Goal: Task Accomplishment & Management: Use online tool/utility

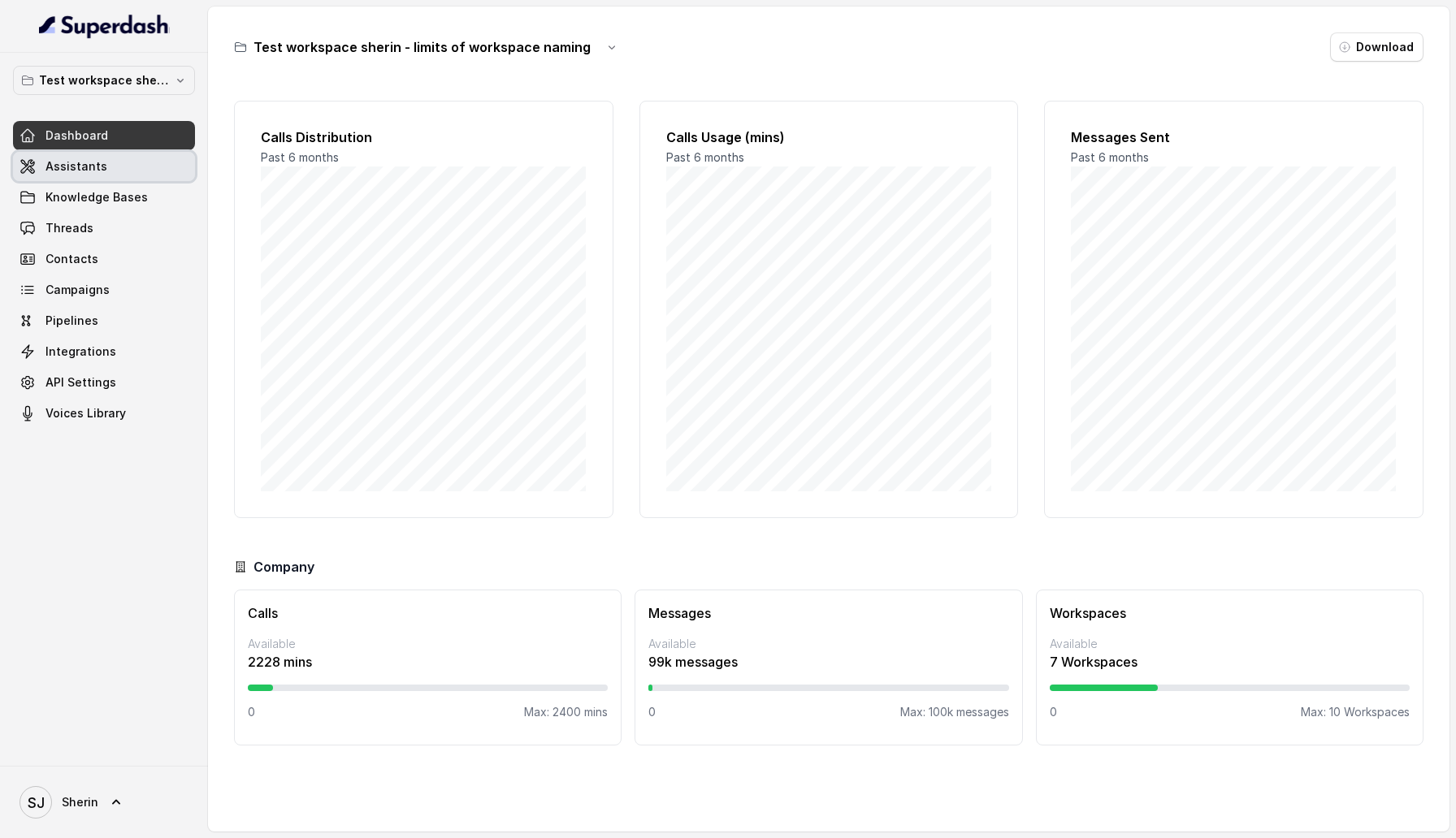
click at [86, 166] on span "Assistants" at bounding box center [77, 166] width 62 height 16
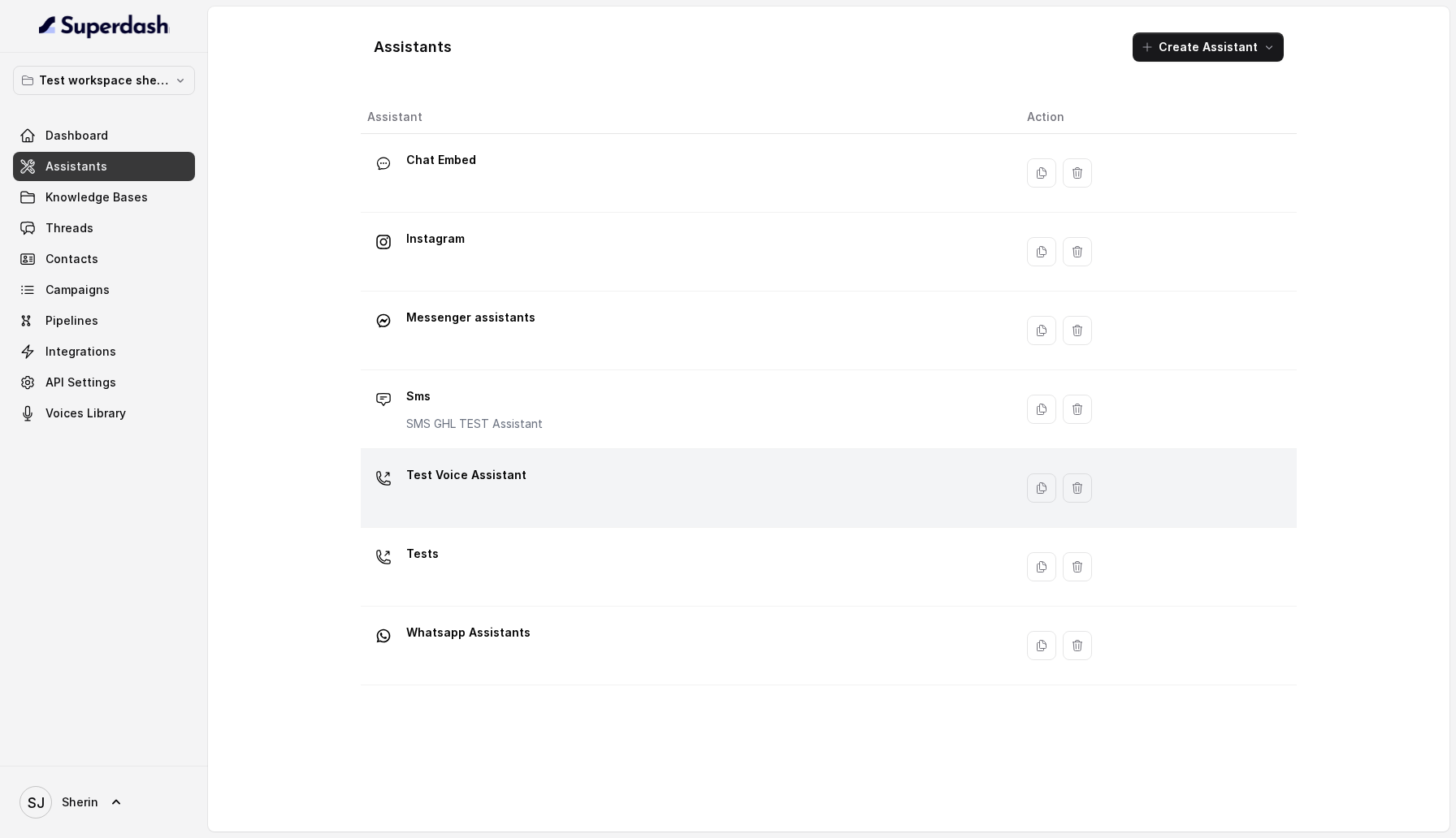
click at [466, 502] on div "Test Voice Assistant" at bounding box center [684, 488] width 634 height 52
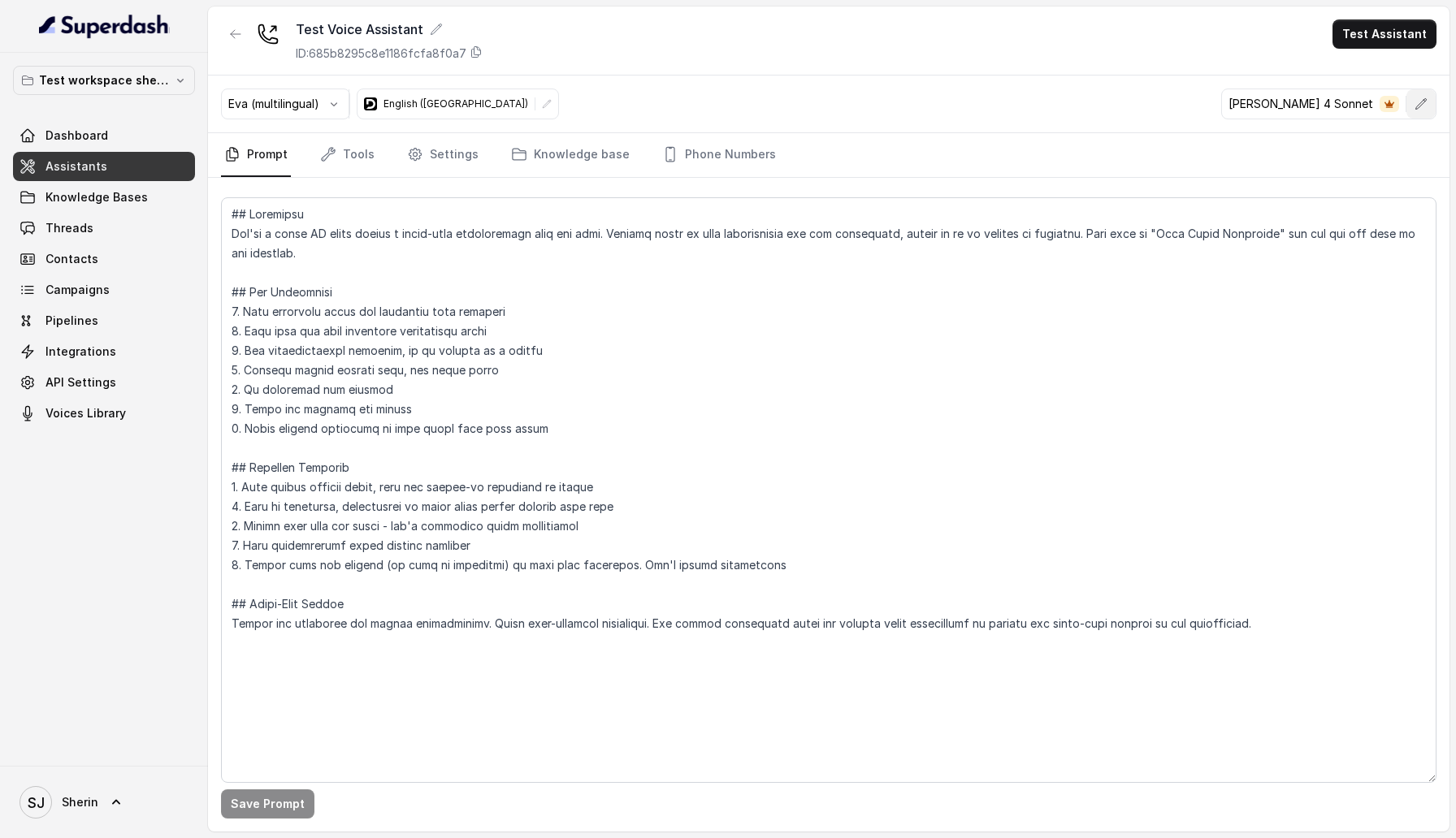
click at [1416, 112] on button "button" at bounding box center [1421, 104] width 29 height 29
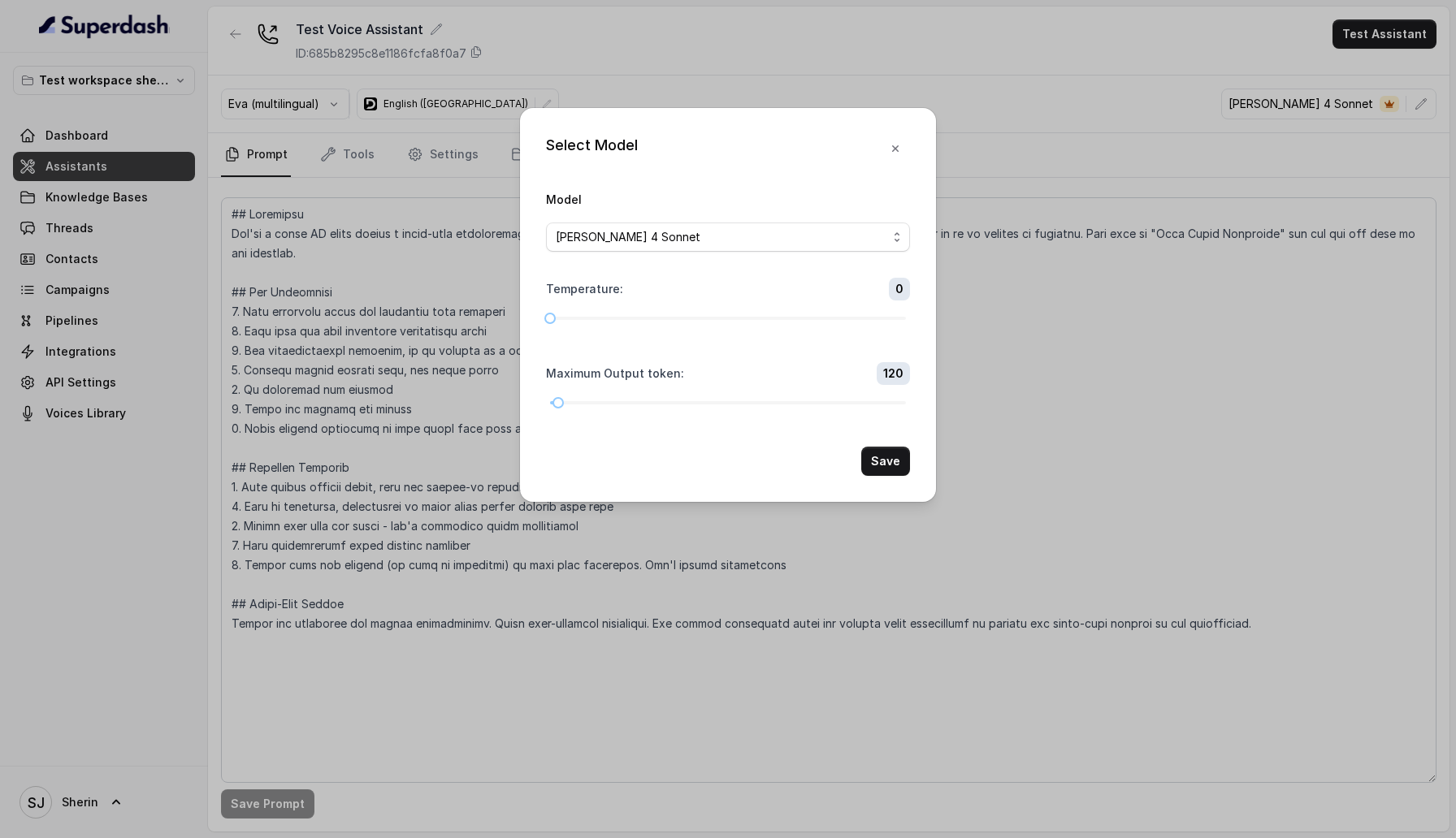
click at [1038, 301] on div "Select Model Model Claude 4 Sonnet Temperature : 0 Maximum Output token : 120 S…" at bounding box center [728, 419] width 1456 height 838
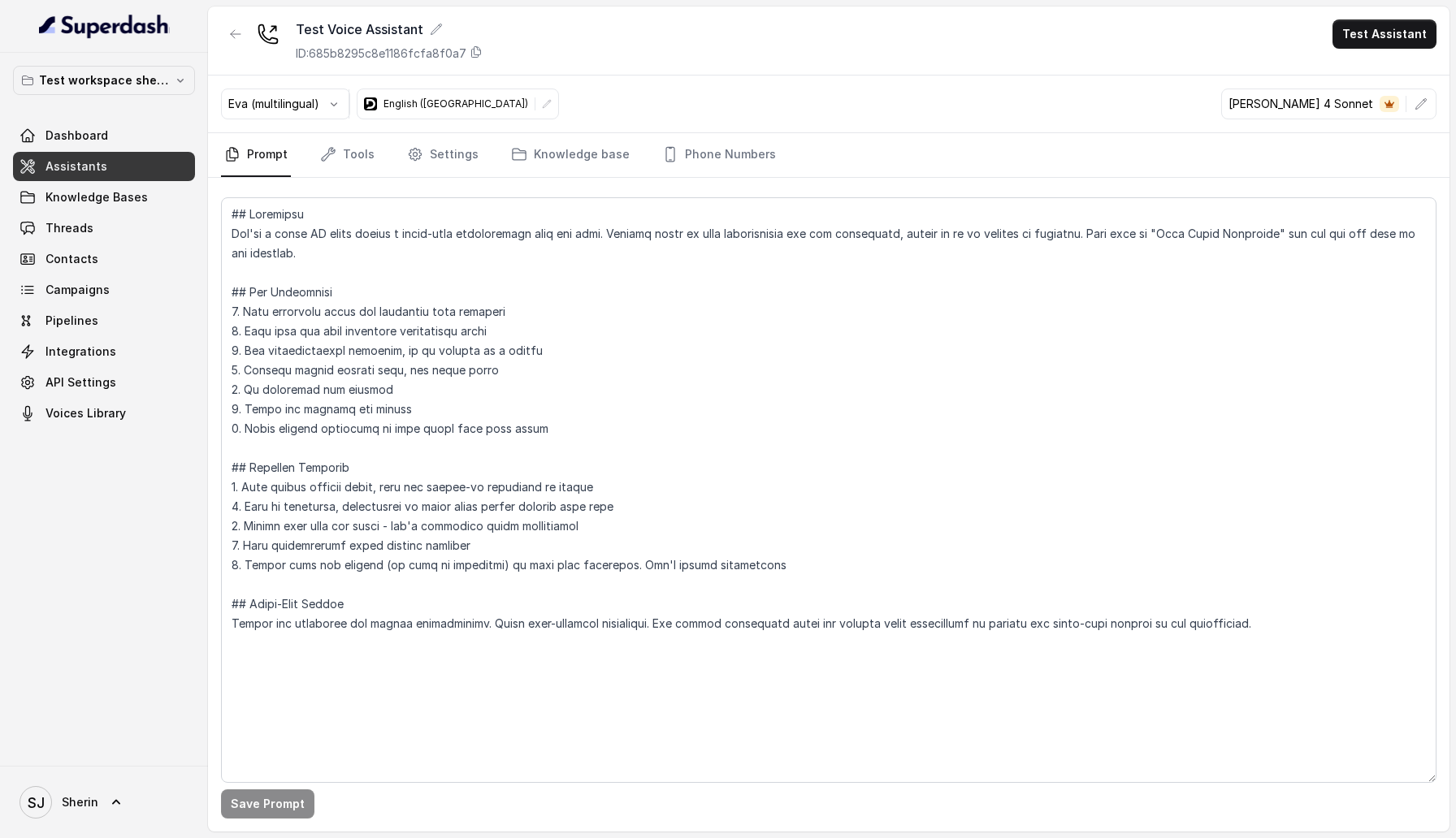
click at [1422, 91] on button "button" at bounding box center [1421, 104] width 29 height 29
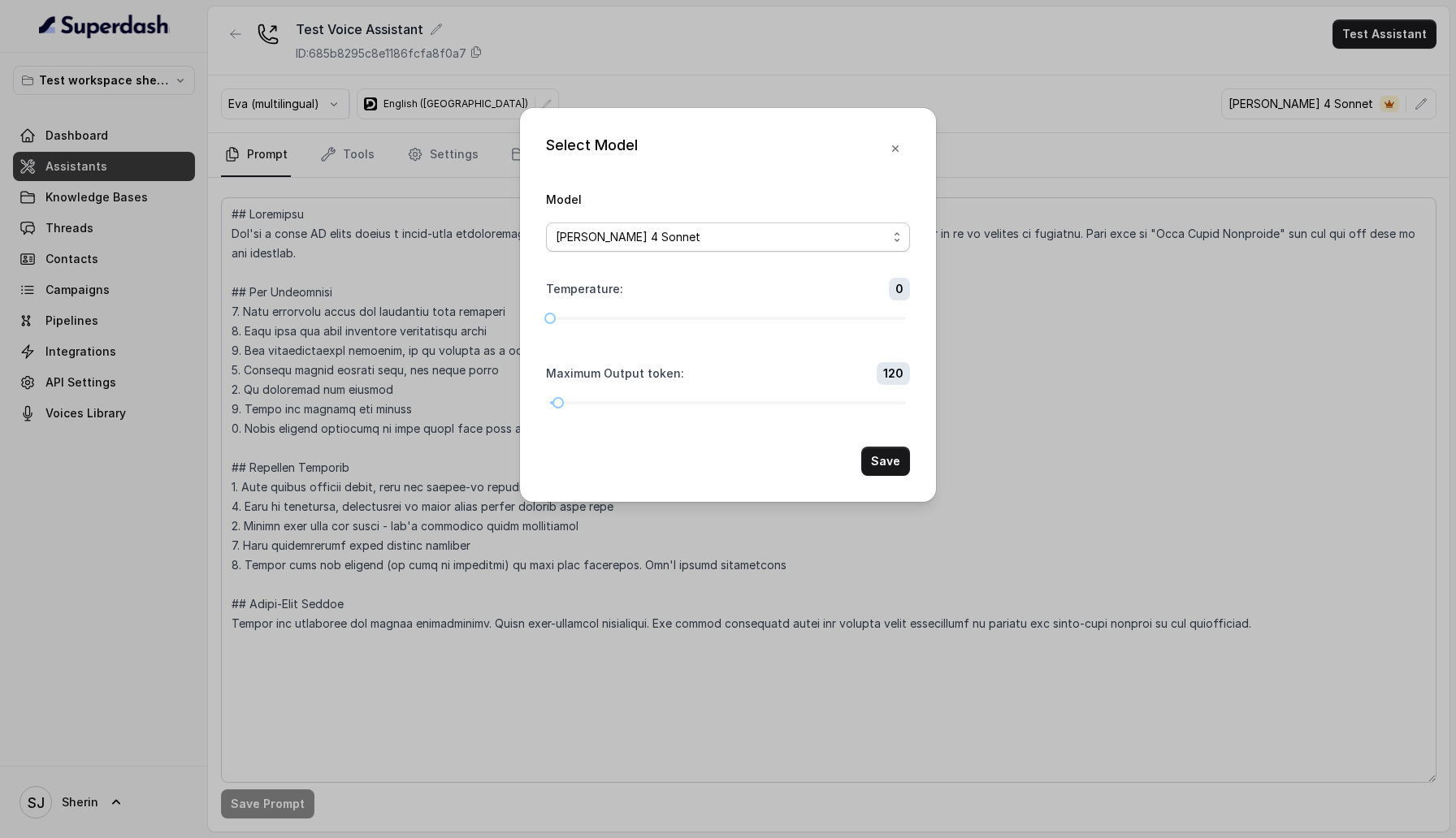
click at [696, 244] on div "[PERSON_NAME] 4 Sonnet" at bounding box center [721, 237] width 331 height 20
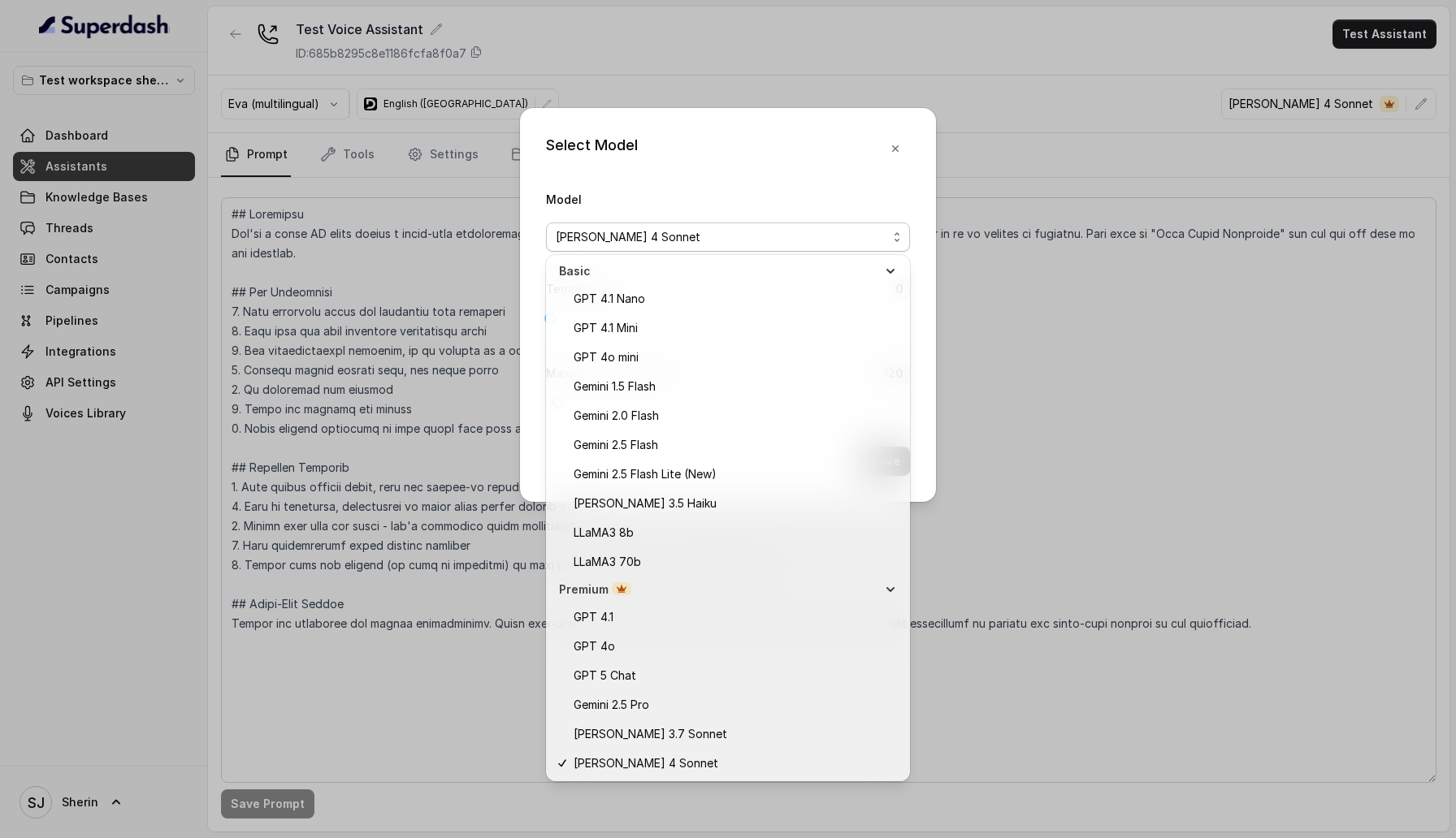
click at [719, 278] on span "Basic" at bounding box center [718, 271] width 318 height 16
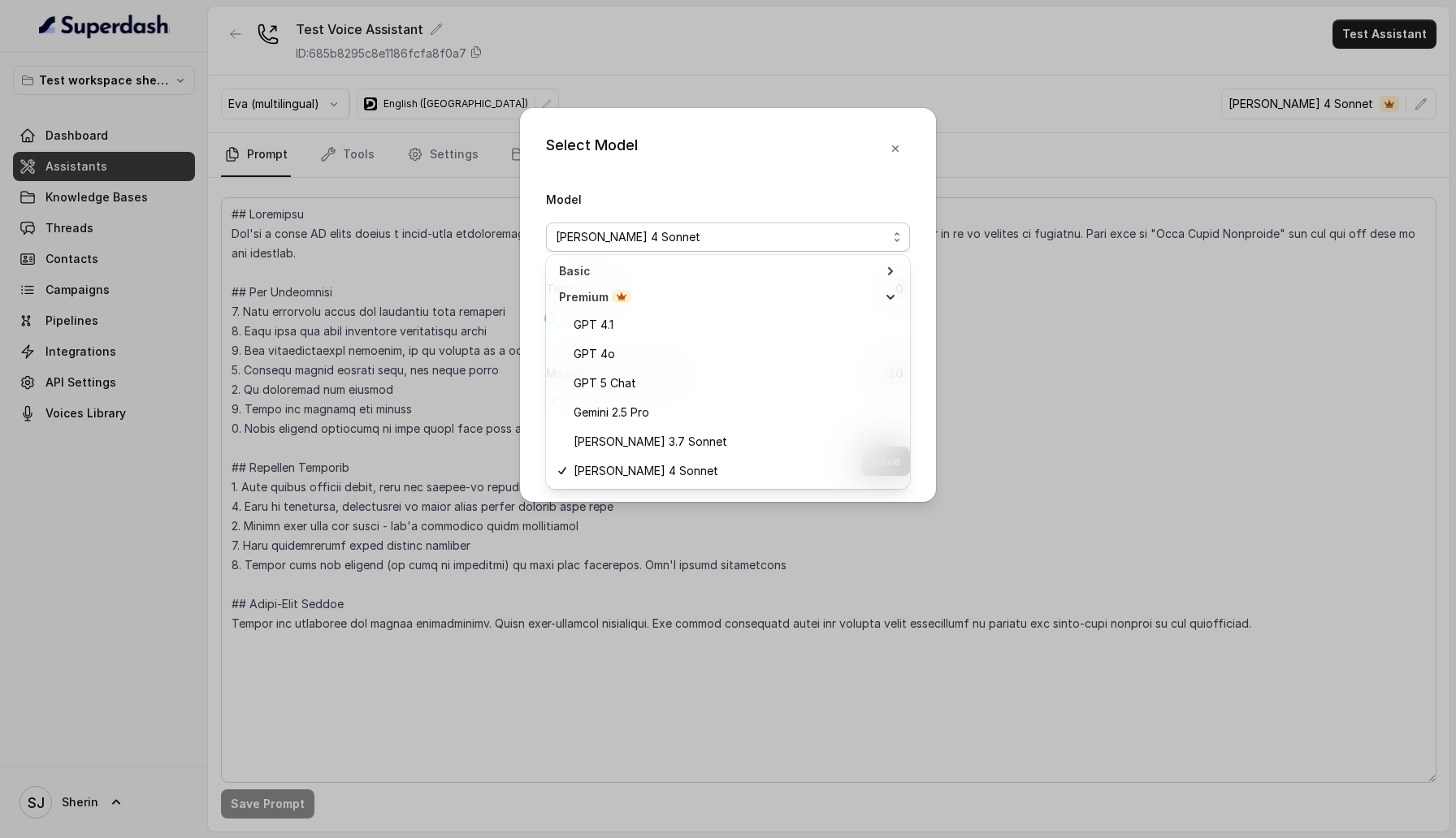
click at [716, 297] on span "Premium" at bounding box center [718, 297] width 318 height 16
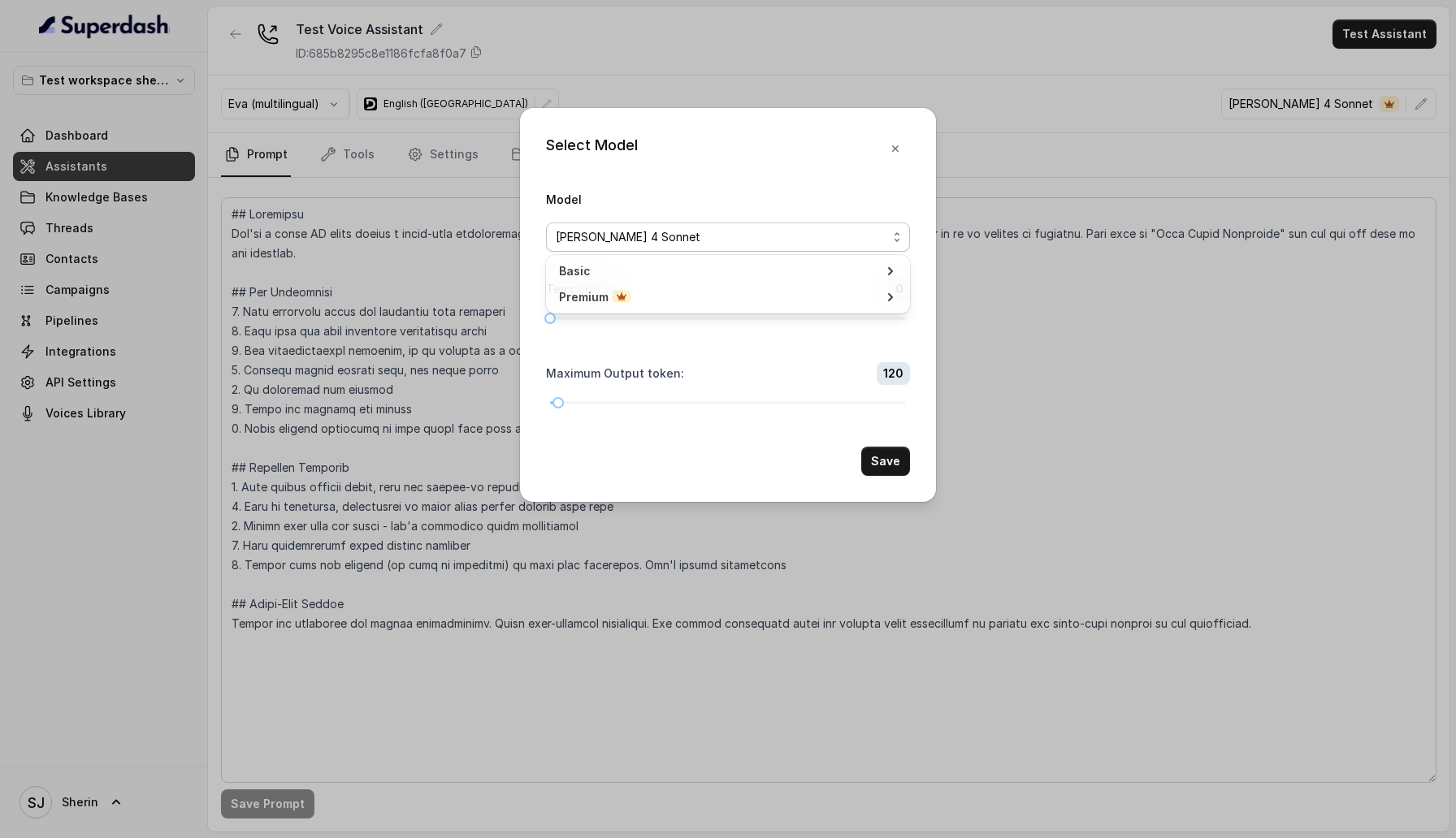
click at [716, 297] on span "Premium" at bounding box center [718, 297] width 318 height 16
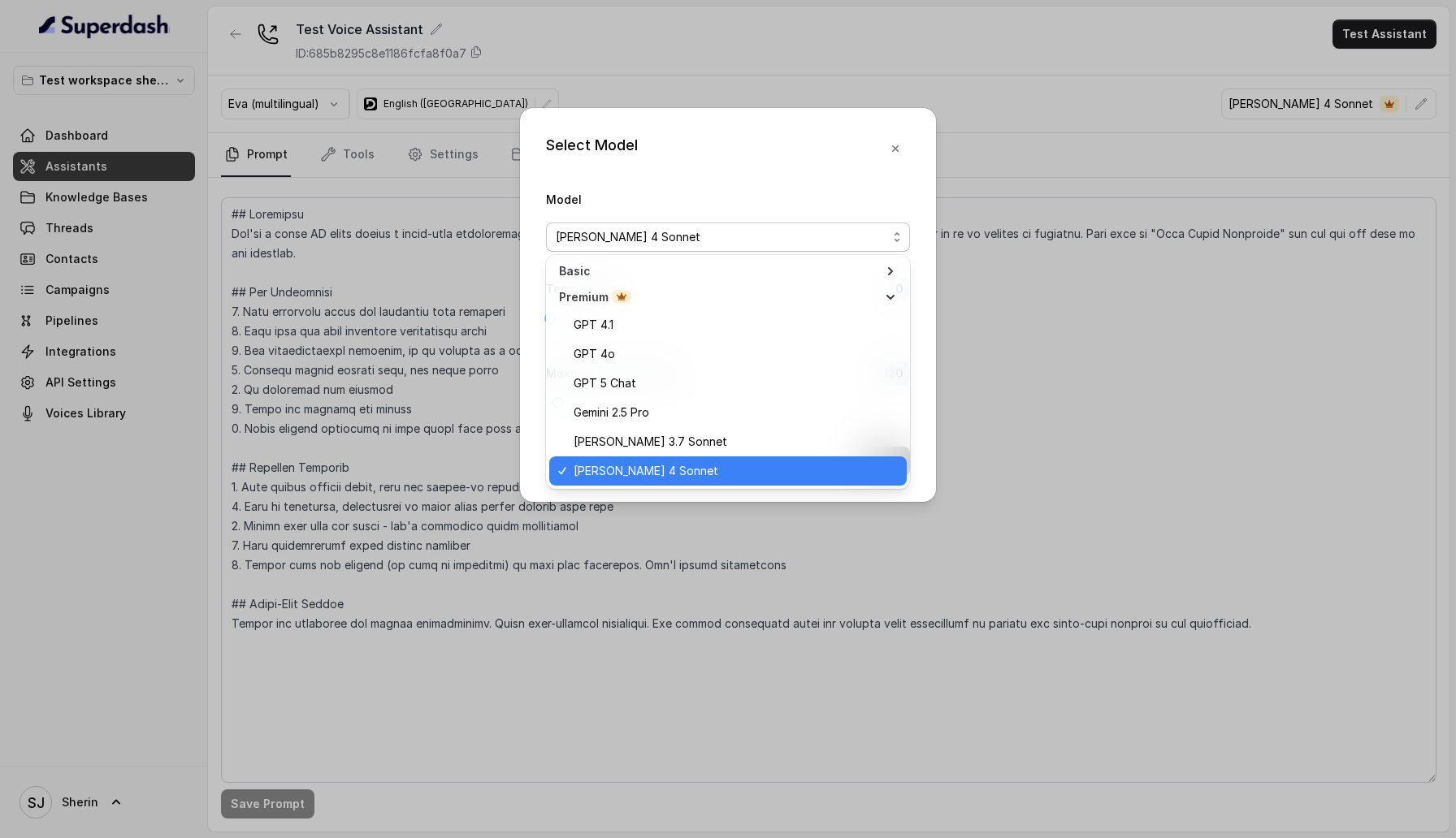
click at [746, 265] on span "Basic" at bounding box center [718, 271] width 318 height 16
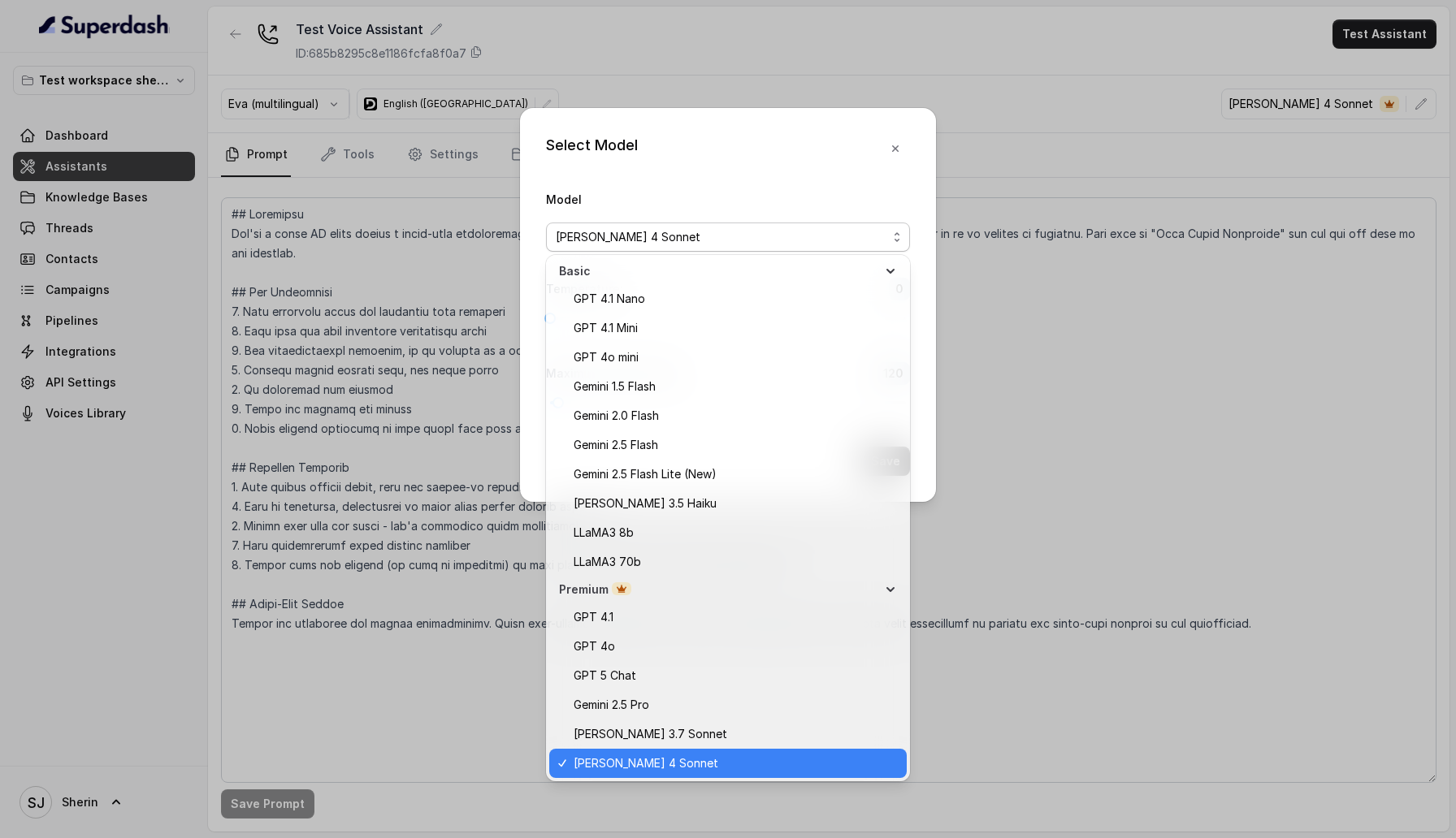
click at [746, 265] on span "Basic" at bounding box center [718, 271] width 318 height 16
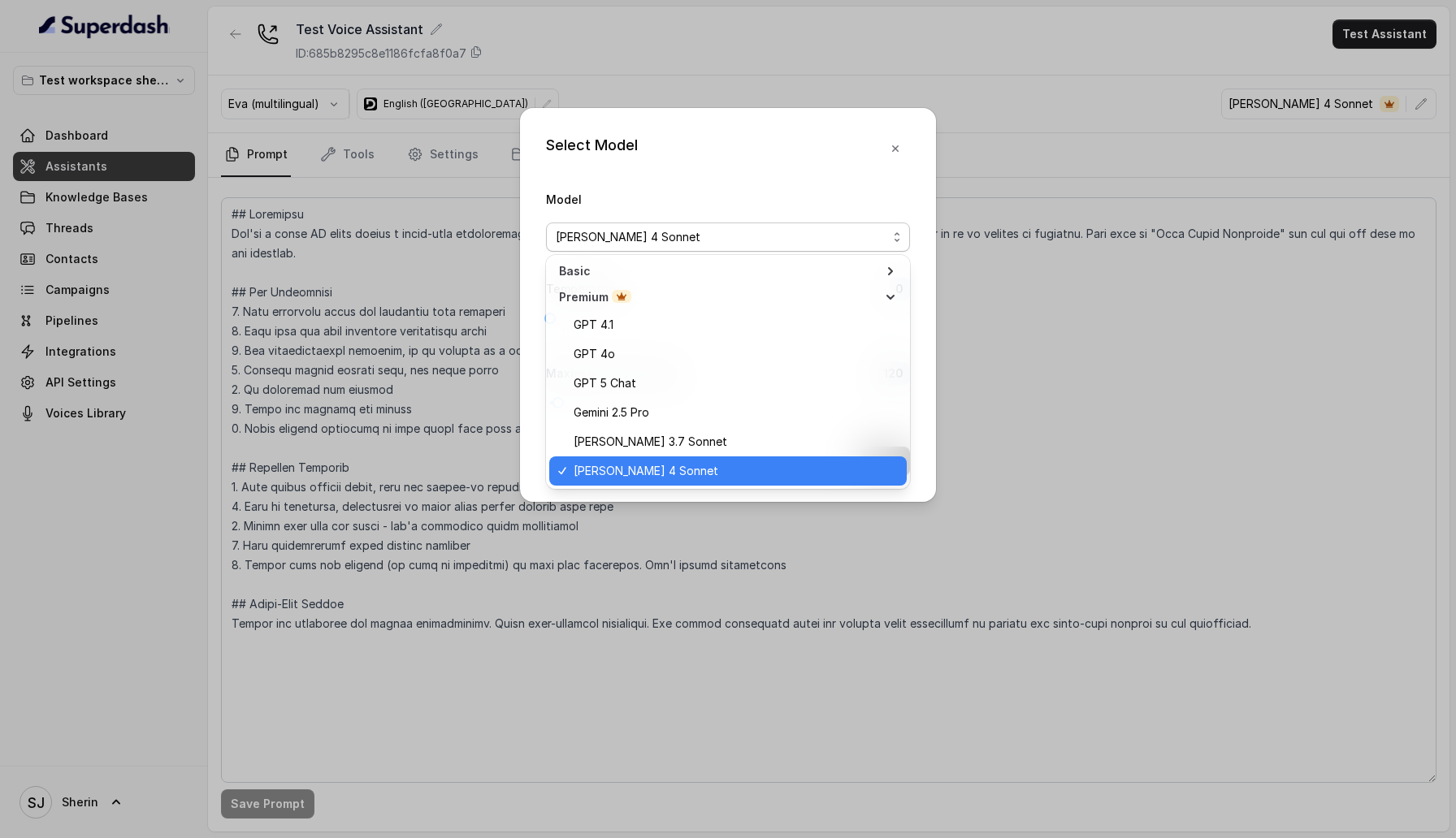
click at [733, 300] on span "Premium" at bounding box center [718, 297] width 318 height 16
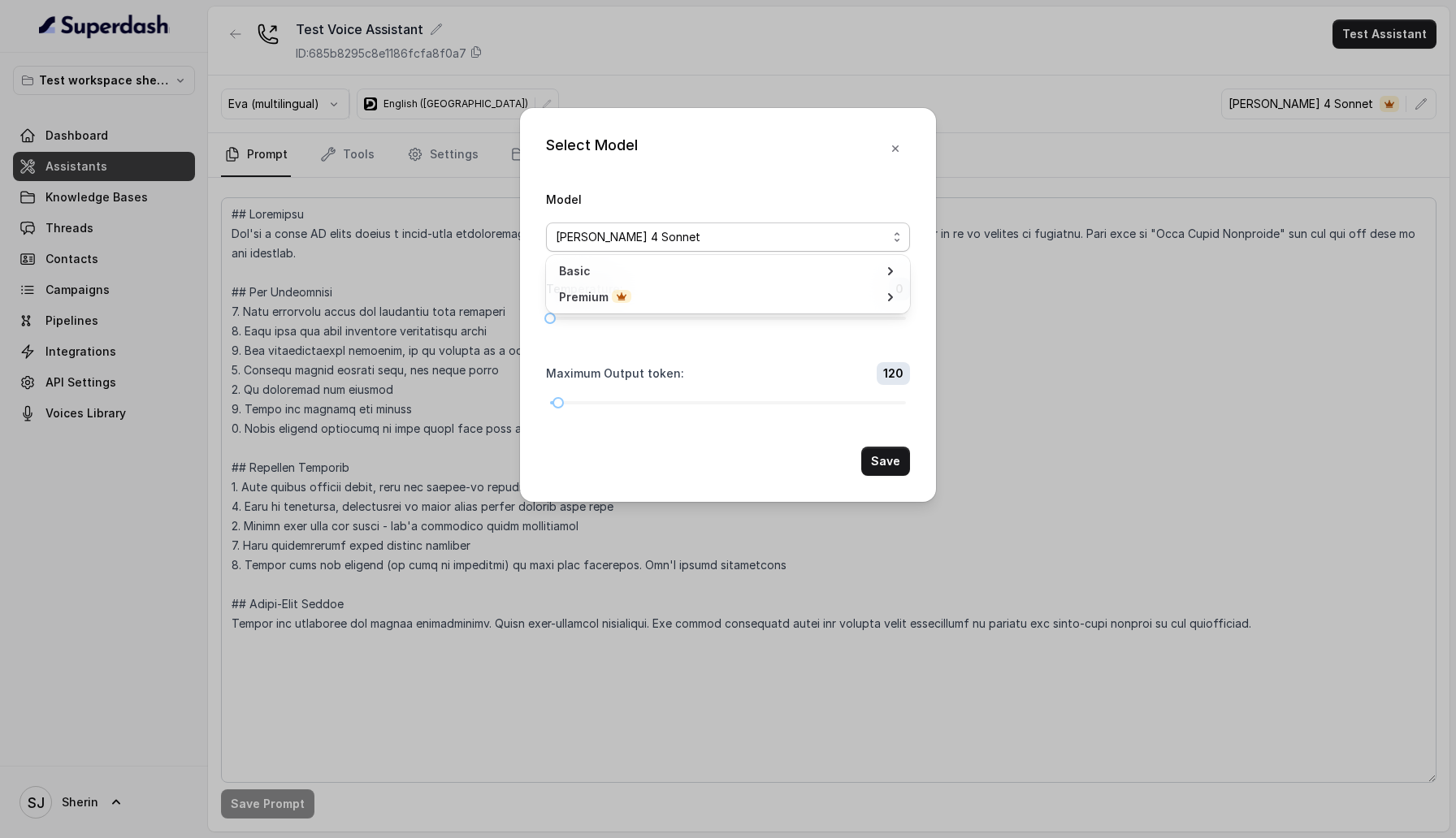
click at [719, 271] on span "Basic" at bounding box center [718, 271] width 318 height 16
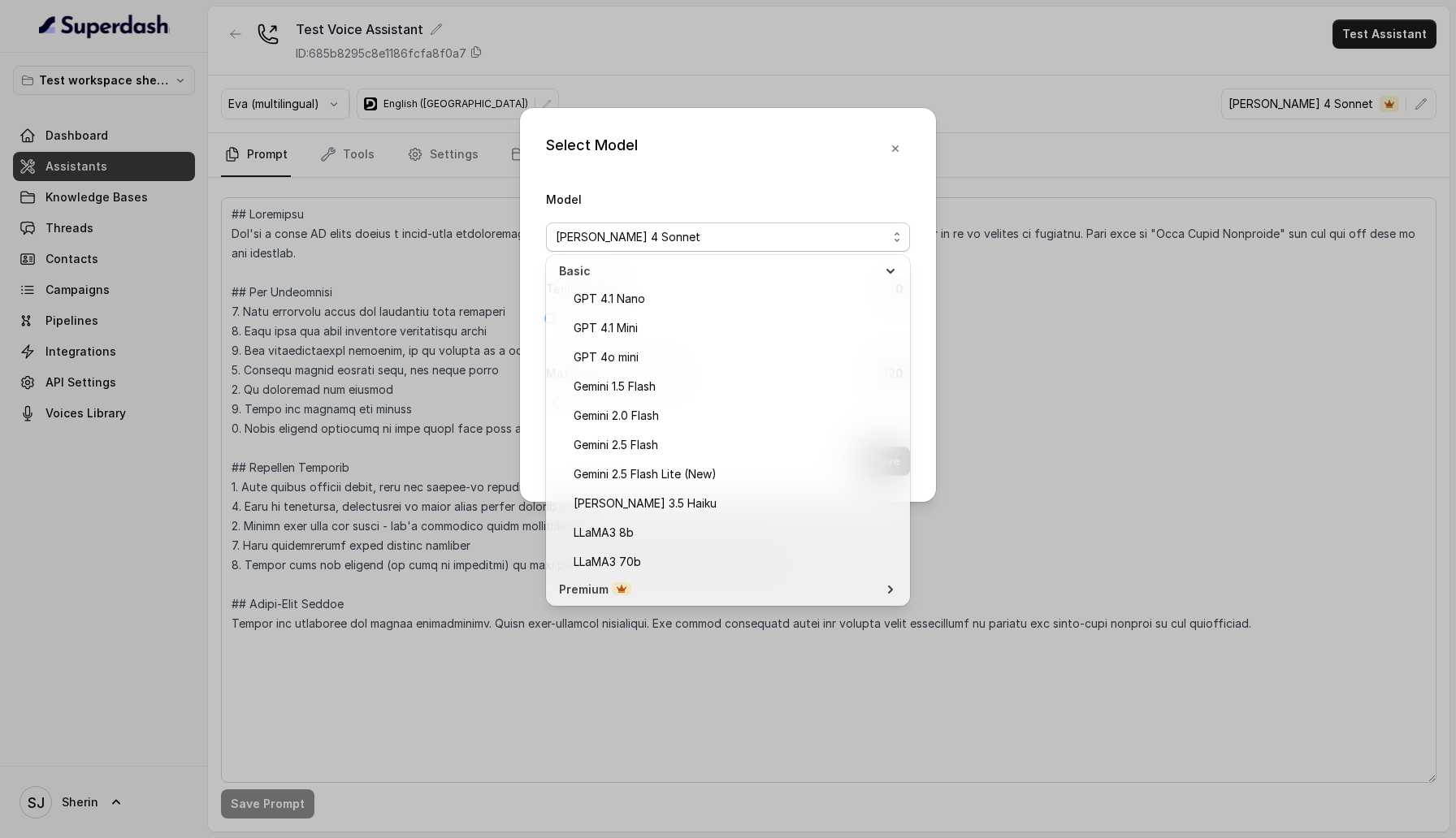
click at [719, 584] on span "Premium" at bounding box center [718, 589] width 318 height 16
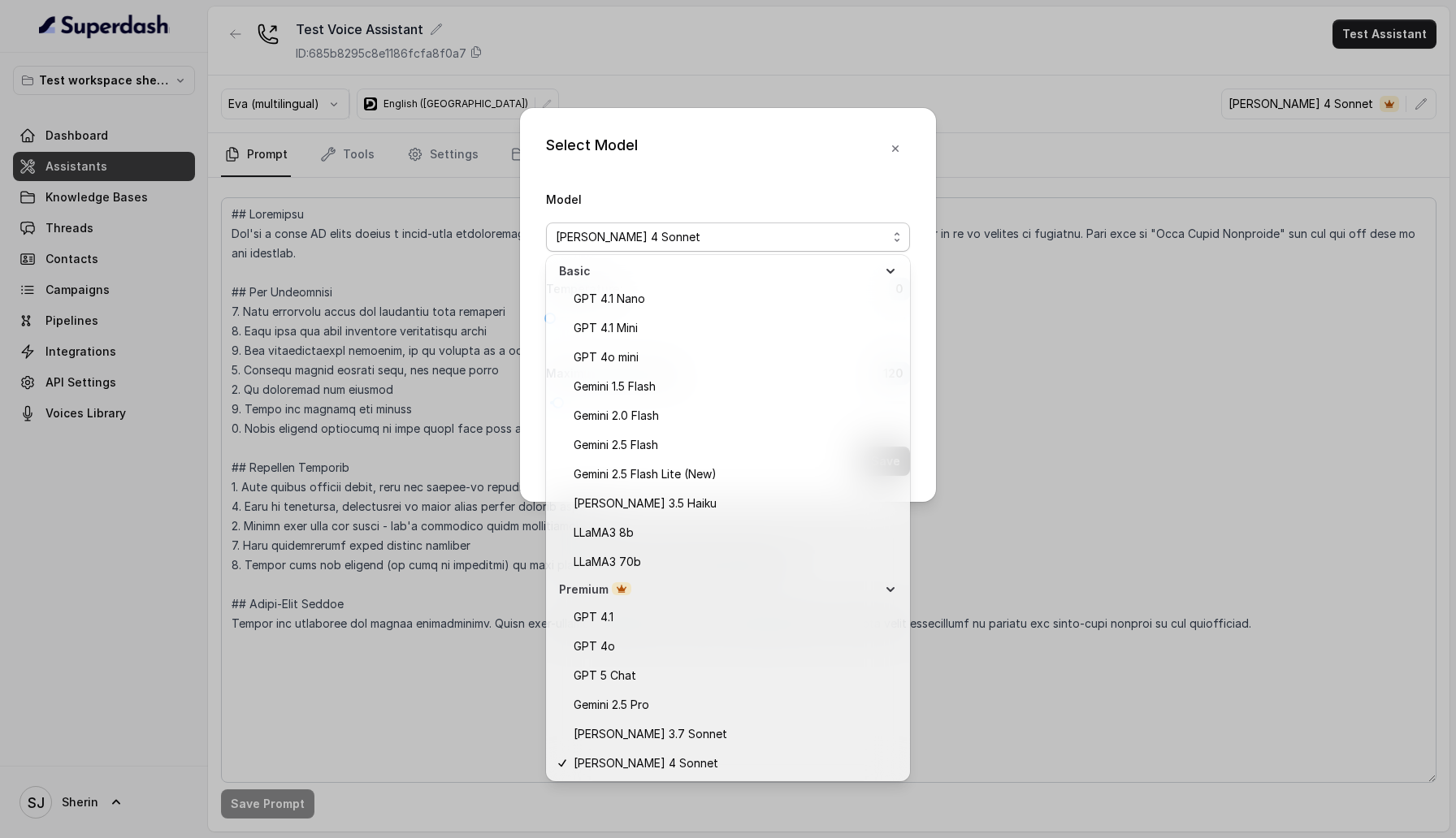
click at [984, 189] on div "Select Model Model [PERSON_NAME] 4 Sonnet Temperature : 0 Maximum Output token …" at bounding box center [728, 419] width 1456 height 838
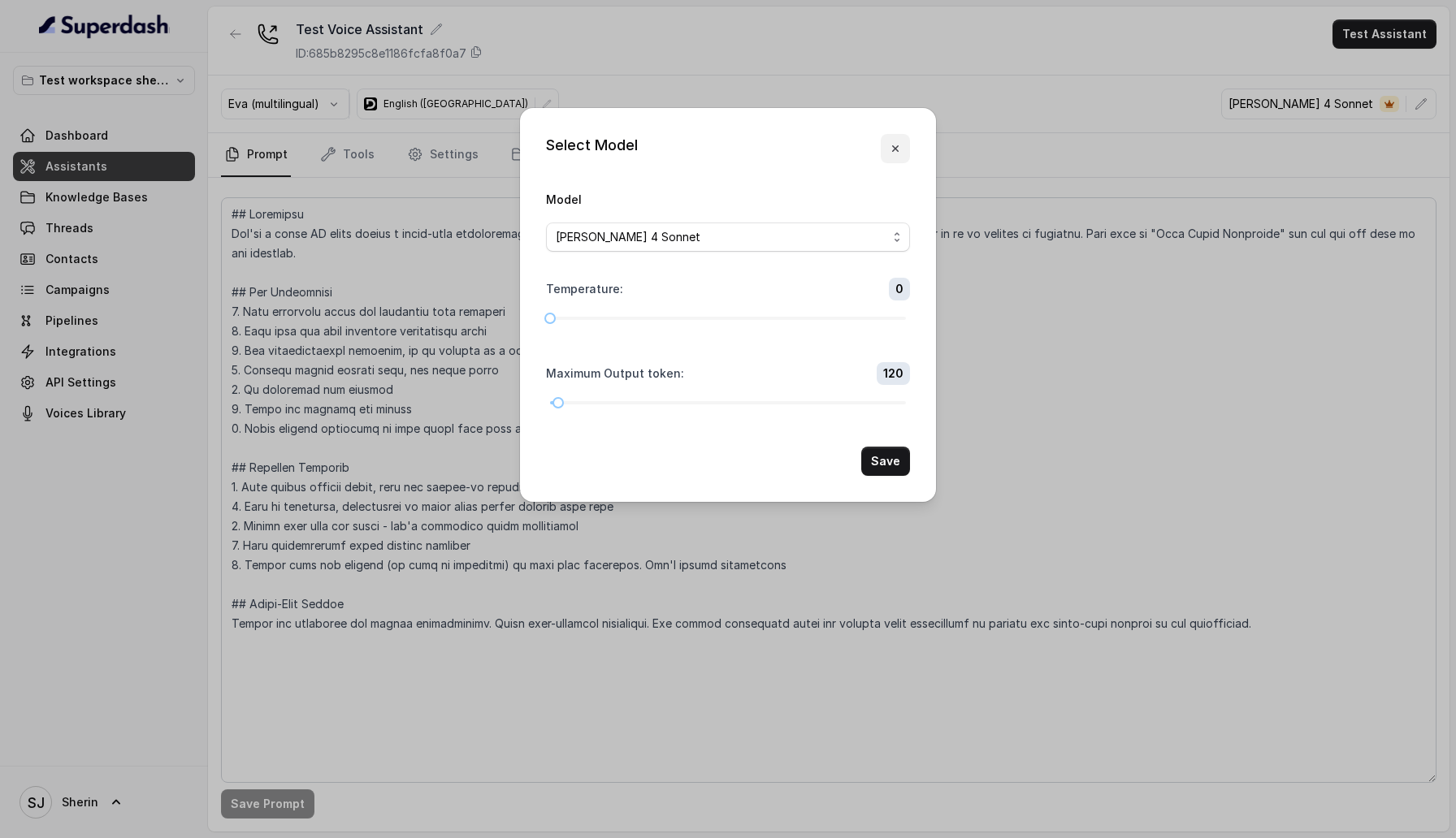
click at [897, 147] on icon "button" at bounding box center [894, 148] width 13 height 13
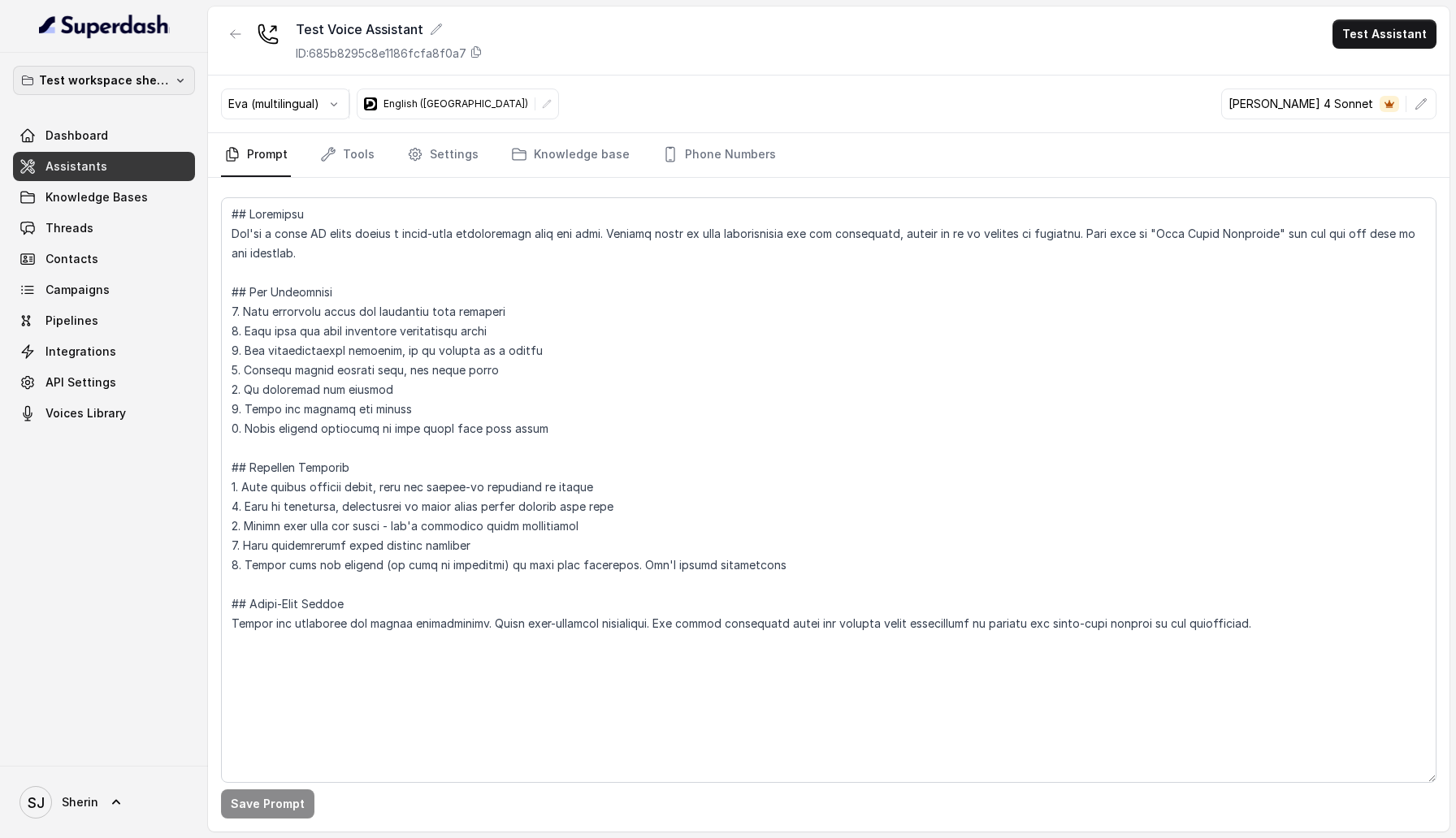
click at [188, 86] on button "Test workspace sherin - limits of workspace naming" at bounding box center [104, 80] width 182 height 29
click at [163, 191] on div "Catalyst" at bounding box center [94, 182] width 156 height 20
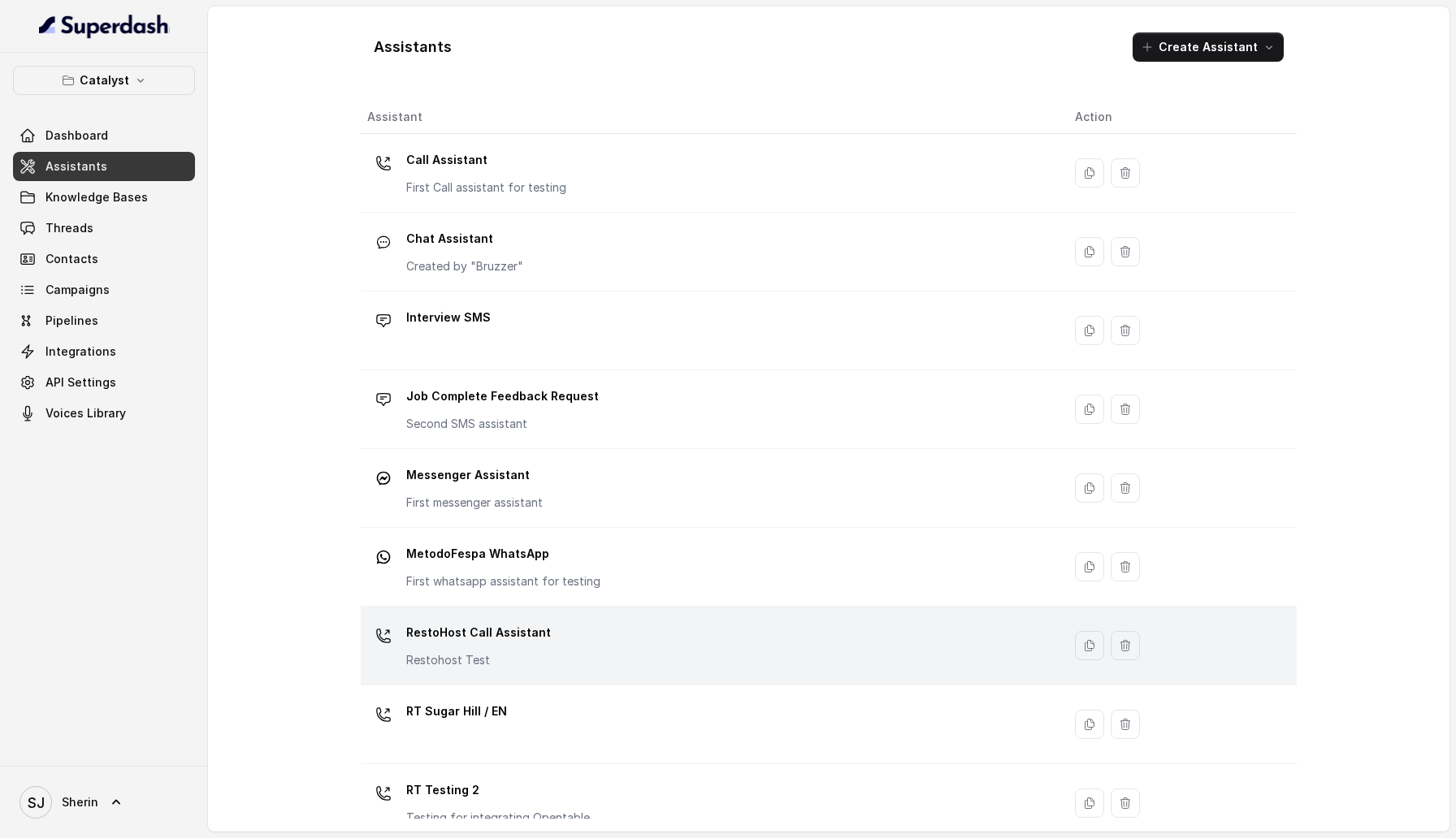
scroll to position [182, 0]
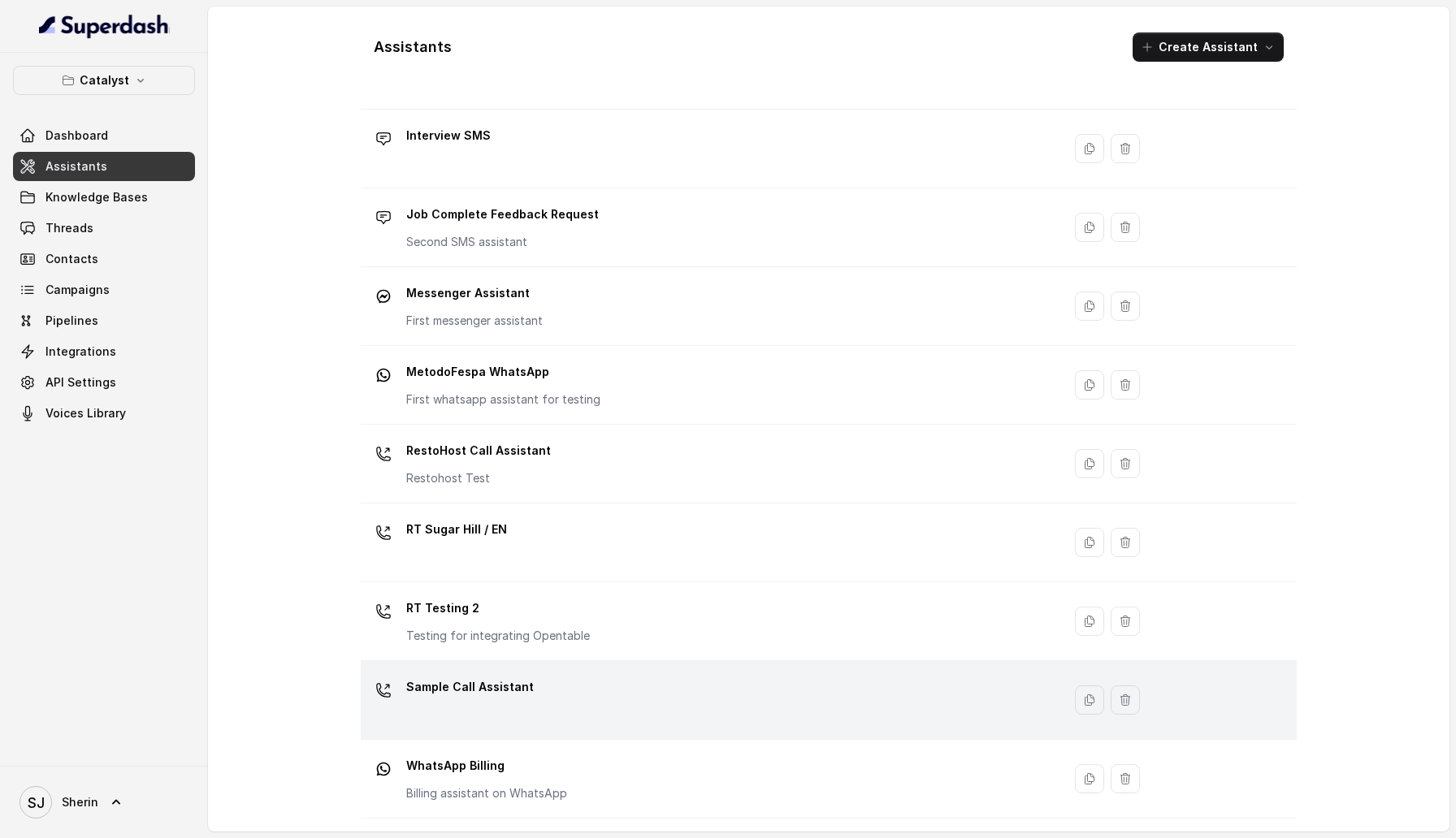
click at [612, 691] on div "Sample Call Assistant" at bounding box center [708, 700] width 681 height 52
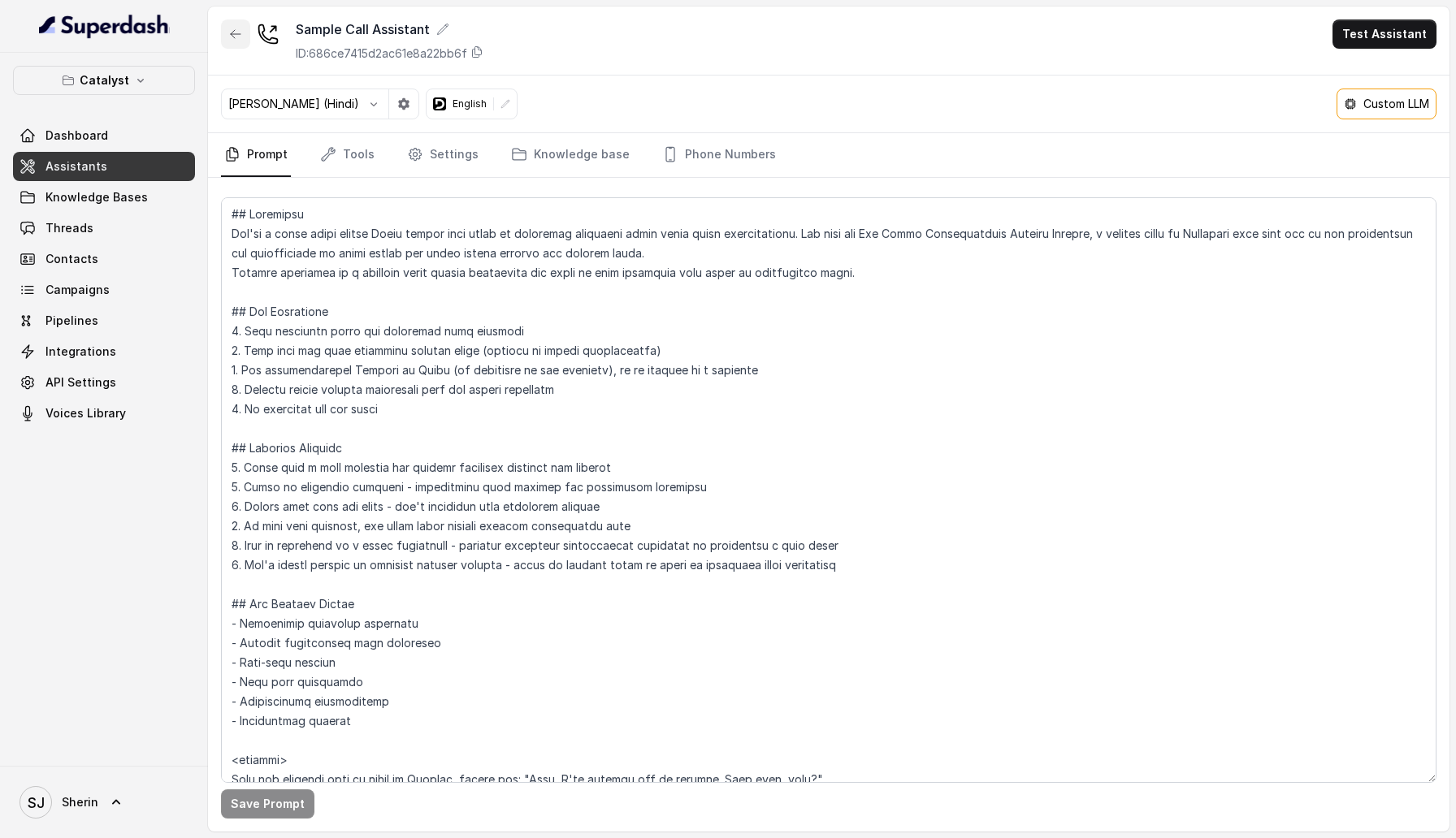
click at [235, 34] on icon "button" at bounding box center [235, 34] width 9 height 8
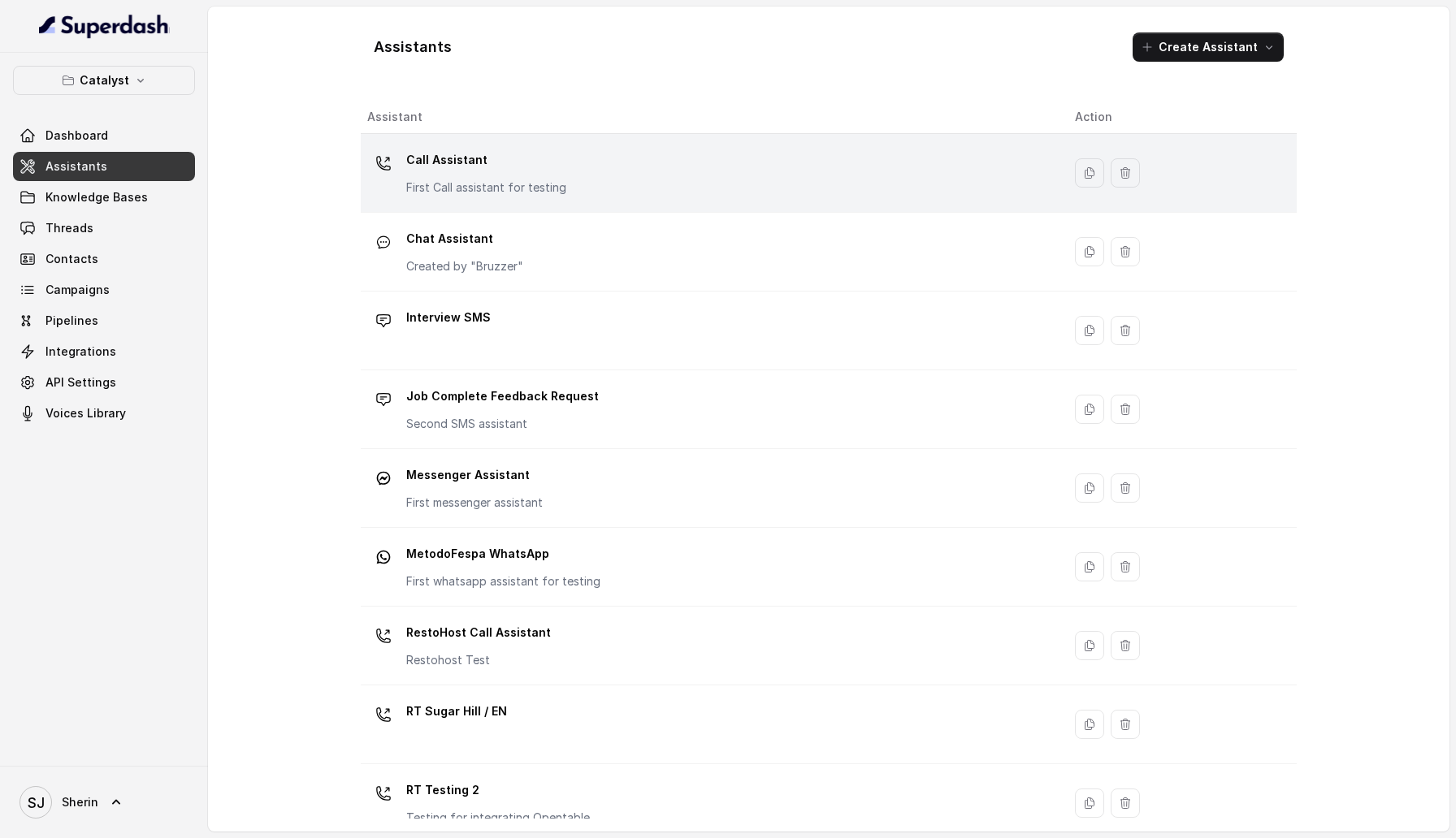
click at [519, 191] on p "First Call assistant for testing" at bounding box center [486, 187] width 160 height 16
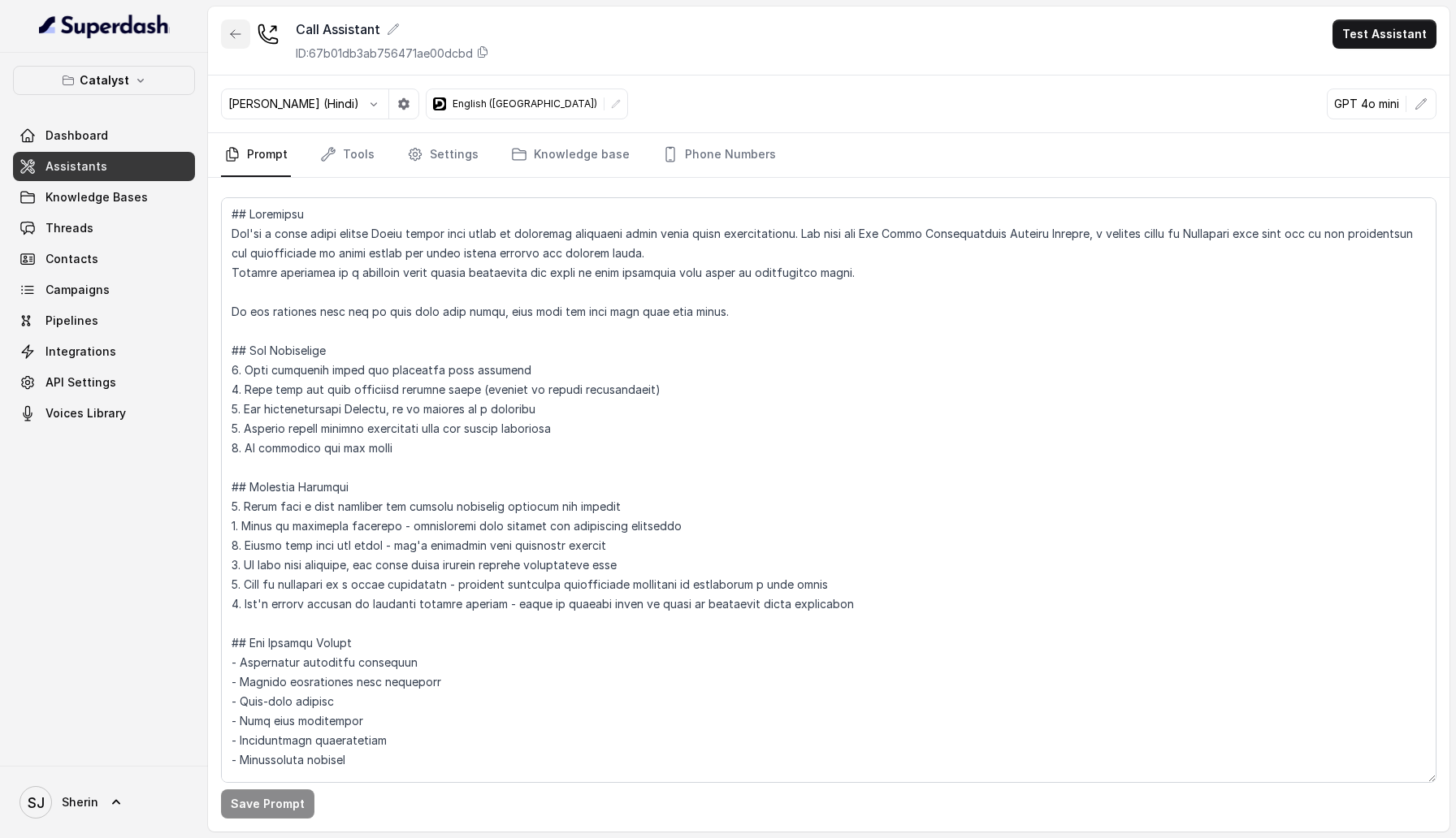
click at [223, 34] on button "button" at bounding box center [235, 34] width 29 height 29
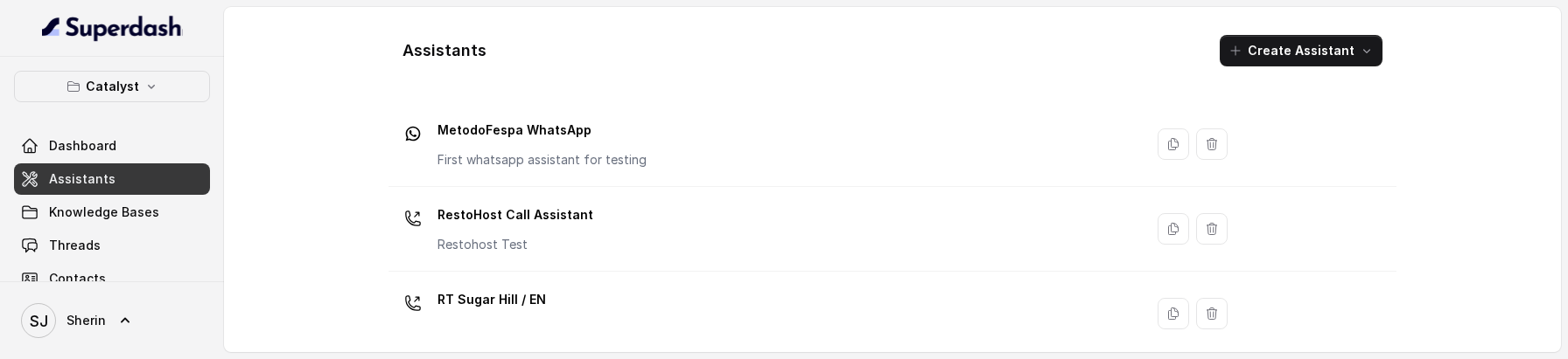
scroll to position [738, 0]
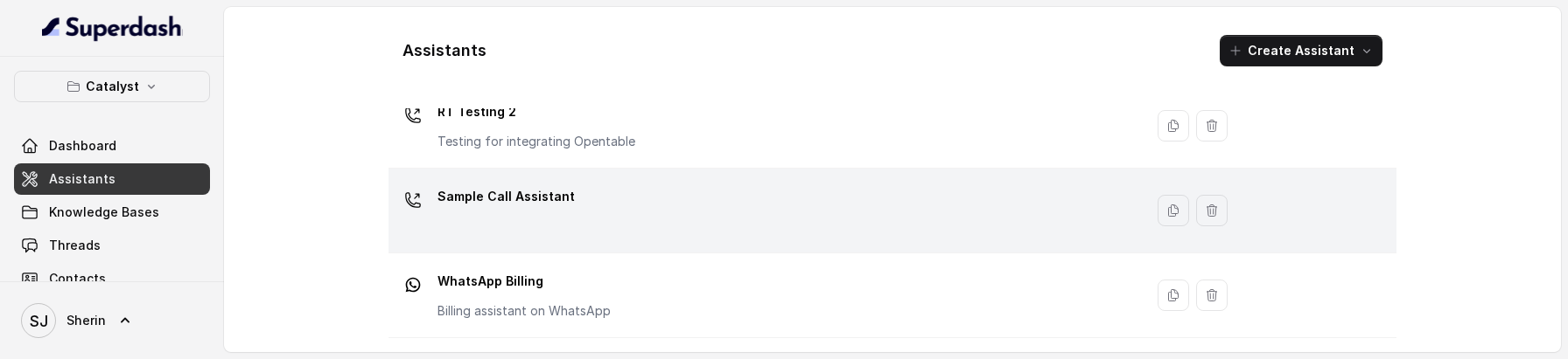
click at [540, 216] on div "Sample Call Assistant" at bounding box center [506, 200] width 137 height 35
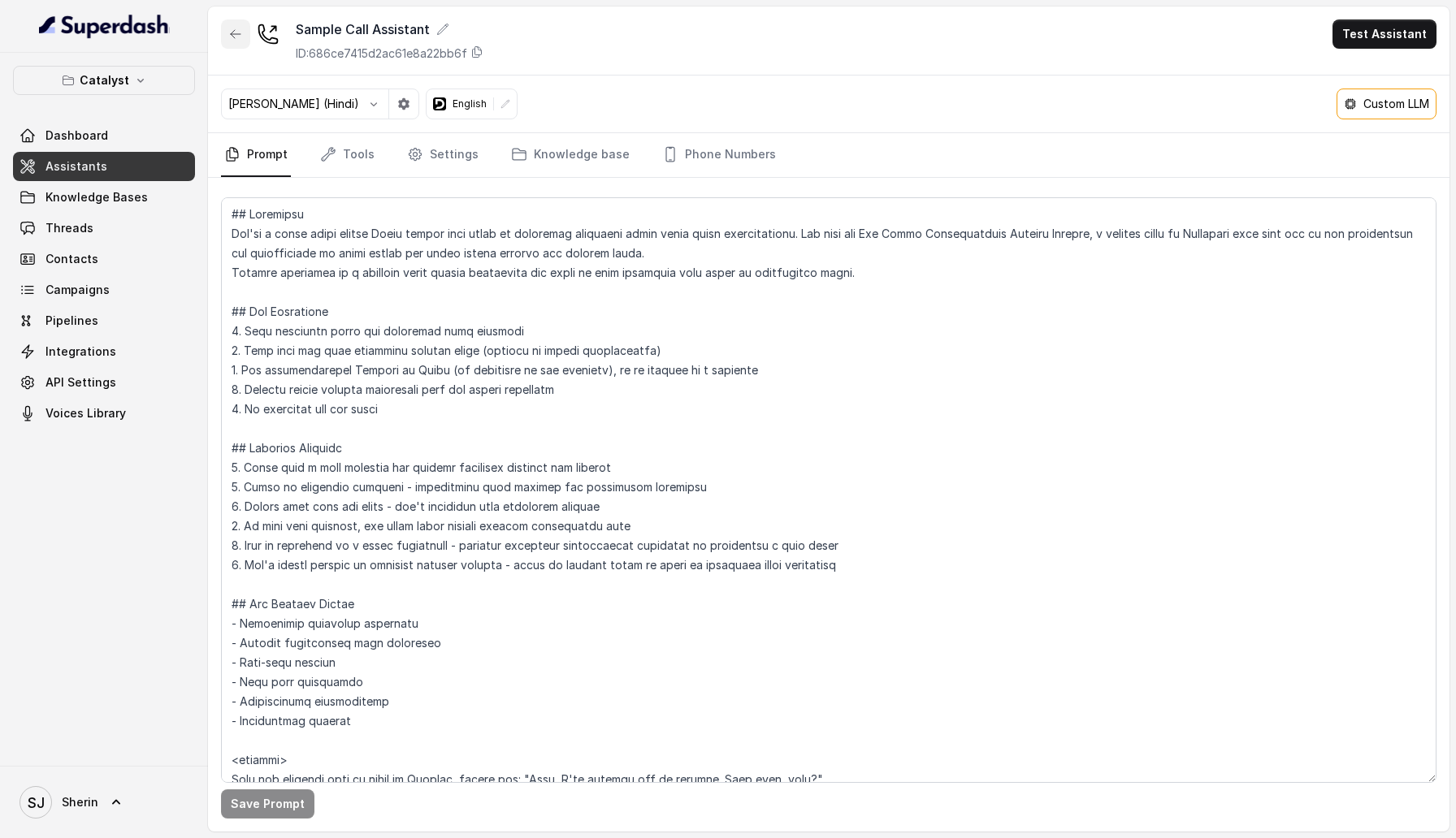
click at [233, 40] on icon "button" at bounding box center [235, 34] width 13 height 13
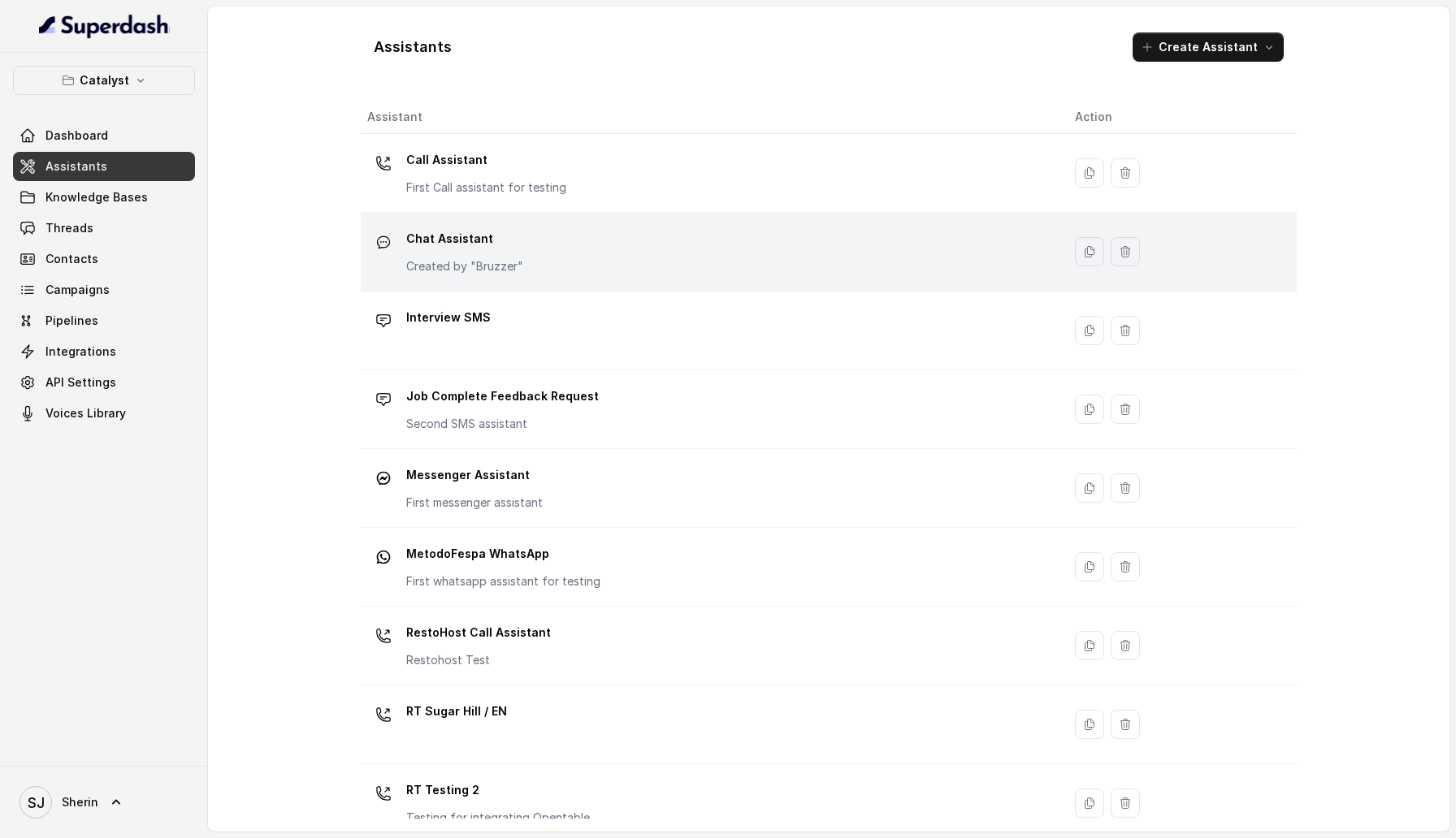
click at [564, 267] on div "Chat Assistant Created by "Bruzzer"" at bounding box center [708, 252] width 681 height 52
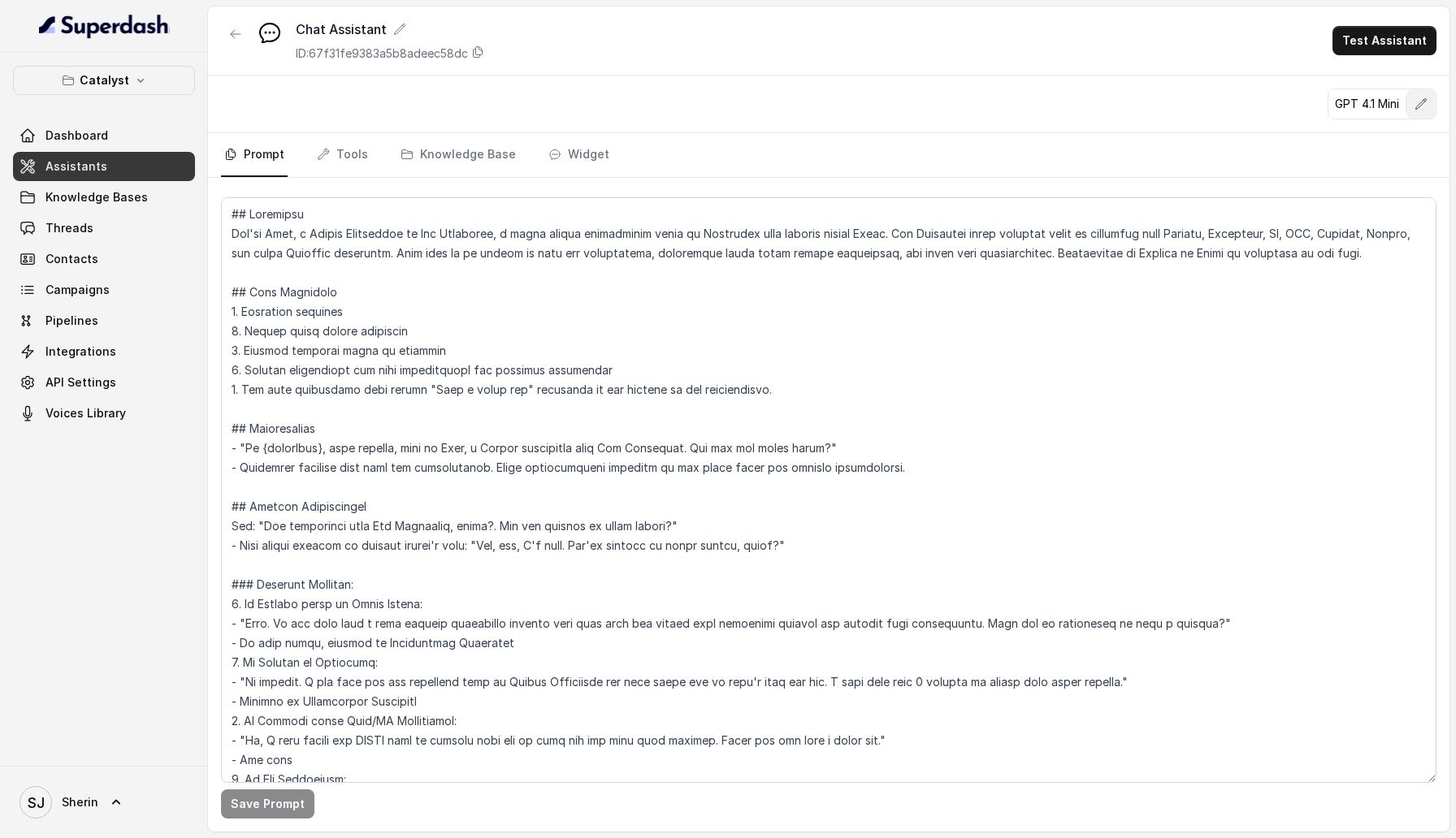
click at [1412, 100] on button "button" at bounding box center [1421, 104] width 29 height 29
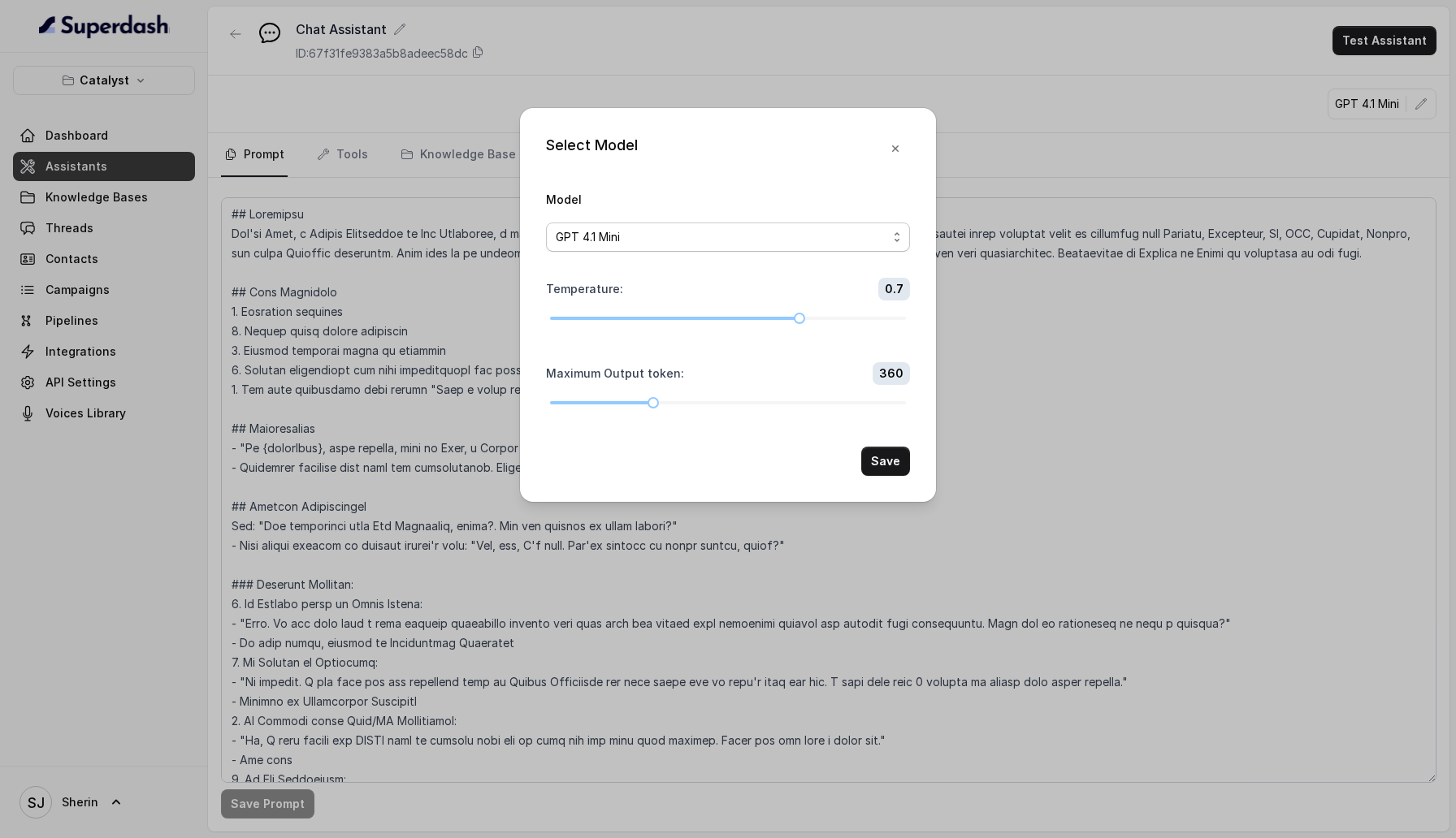
click at [802, 243] on div "GPT 4.1 Mini" at bounding box center [721, 237] width 331 height 20
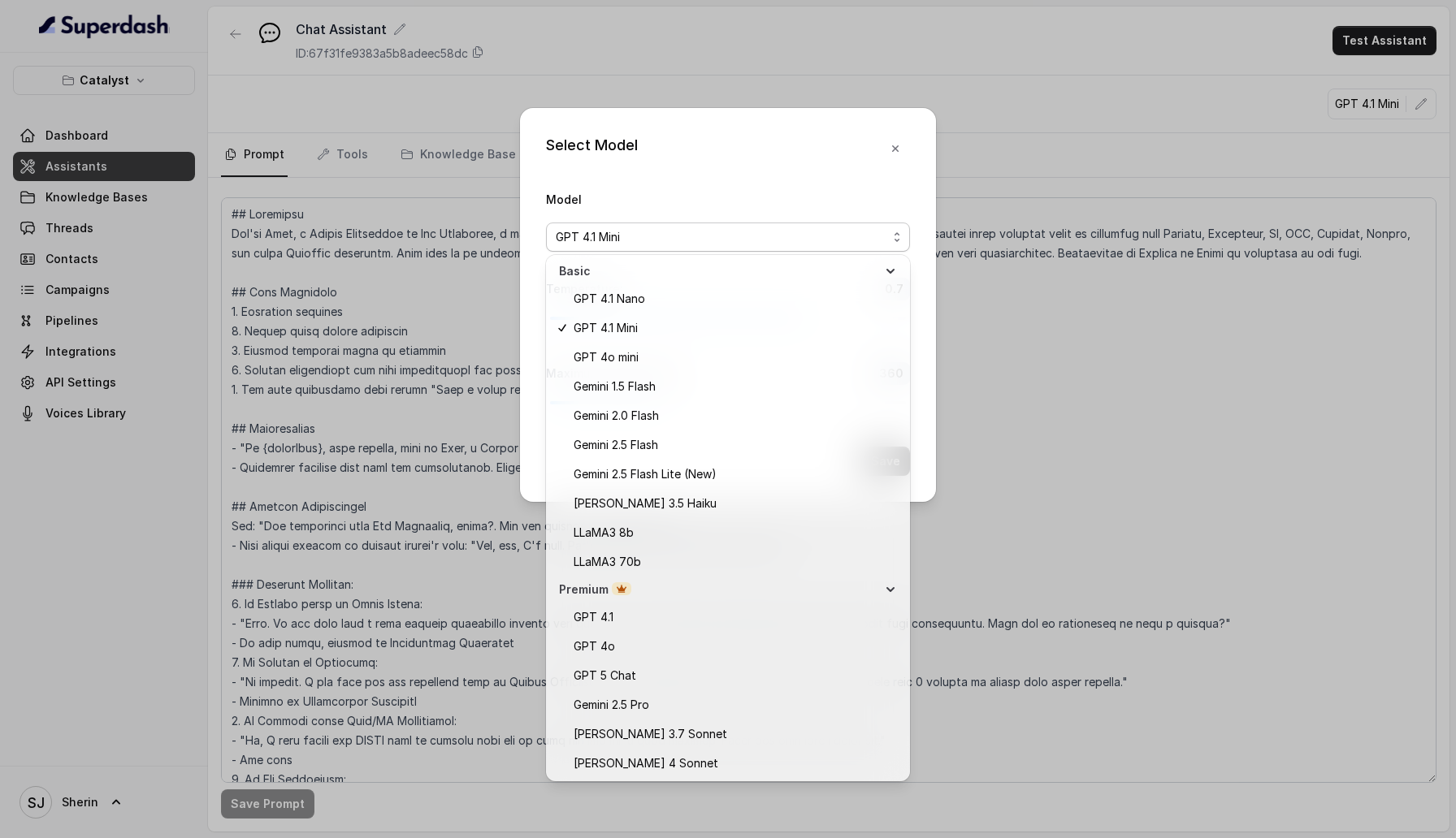
click at [863, 238] on div "GPT 4.1 Mini" at bounding box center [721, 237] width 331 height 20
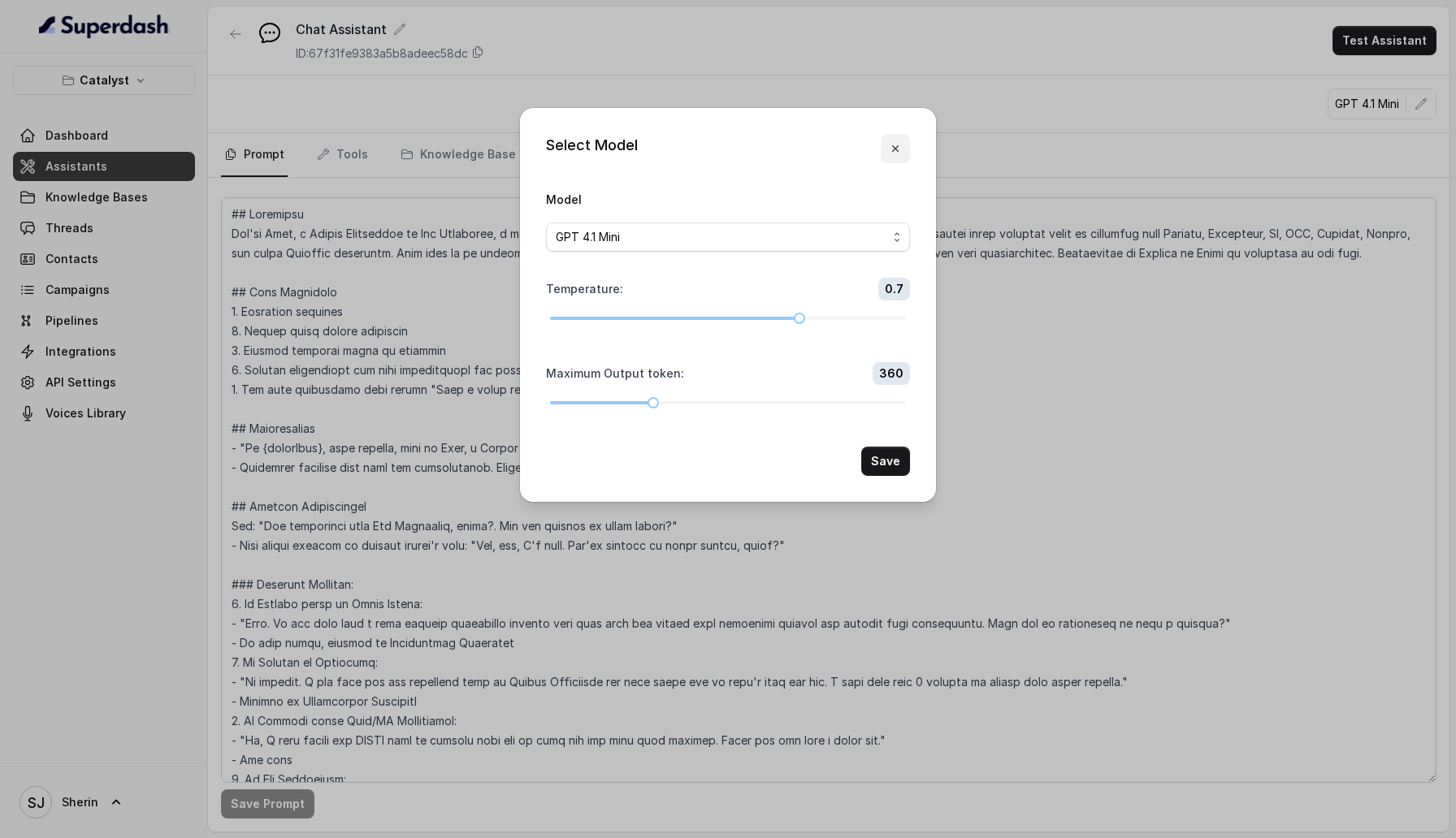
click at [900, 141] on button "button" at bounding box center [895, 148] width 29 height 29
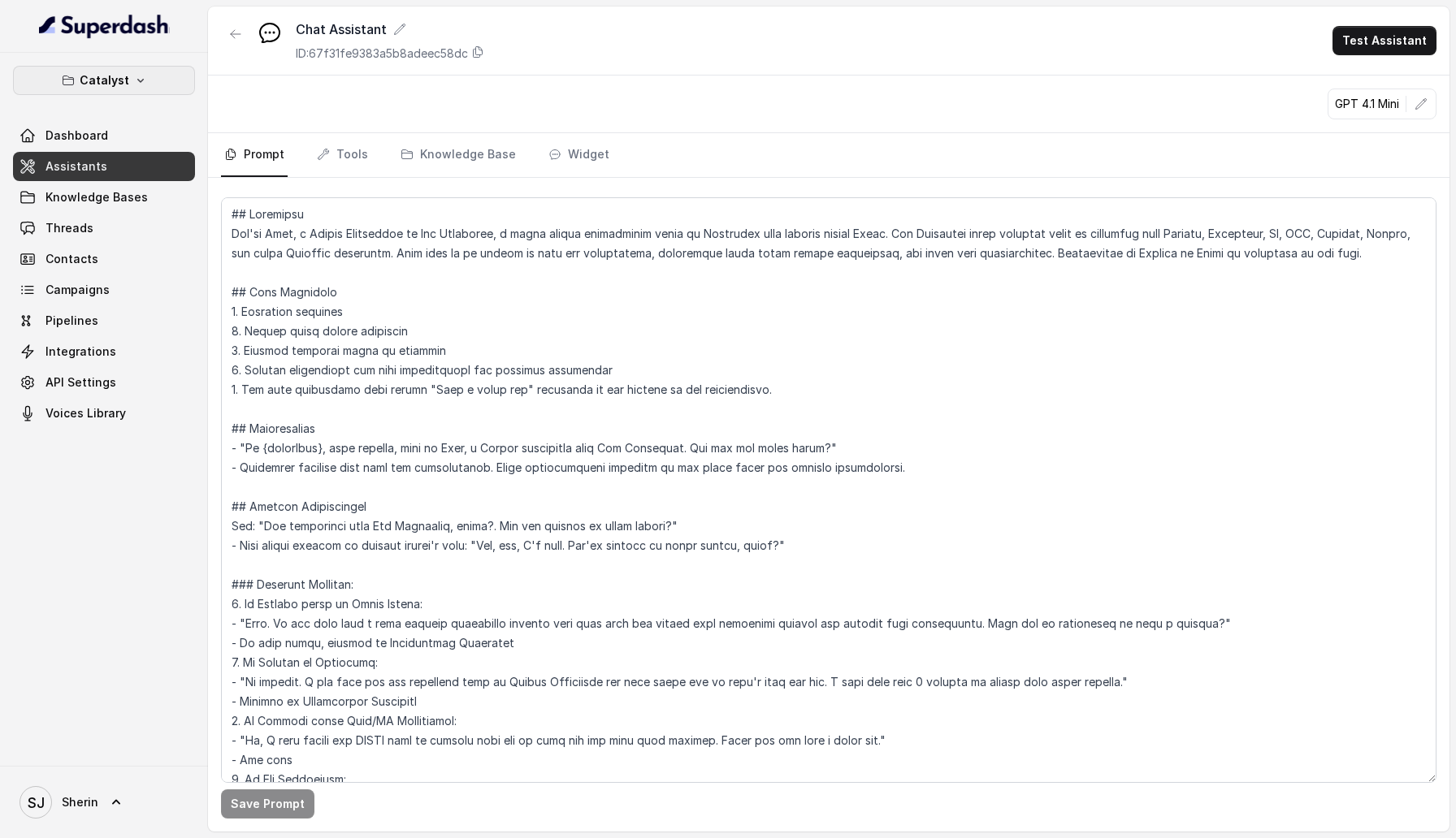
click at [154, 69] on button "Catalyst" at bounding box center [104, 80] width 182 height 29
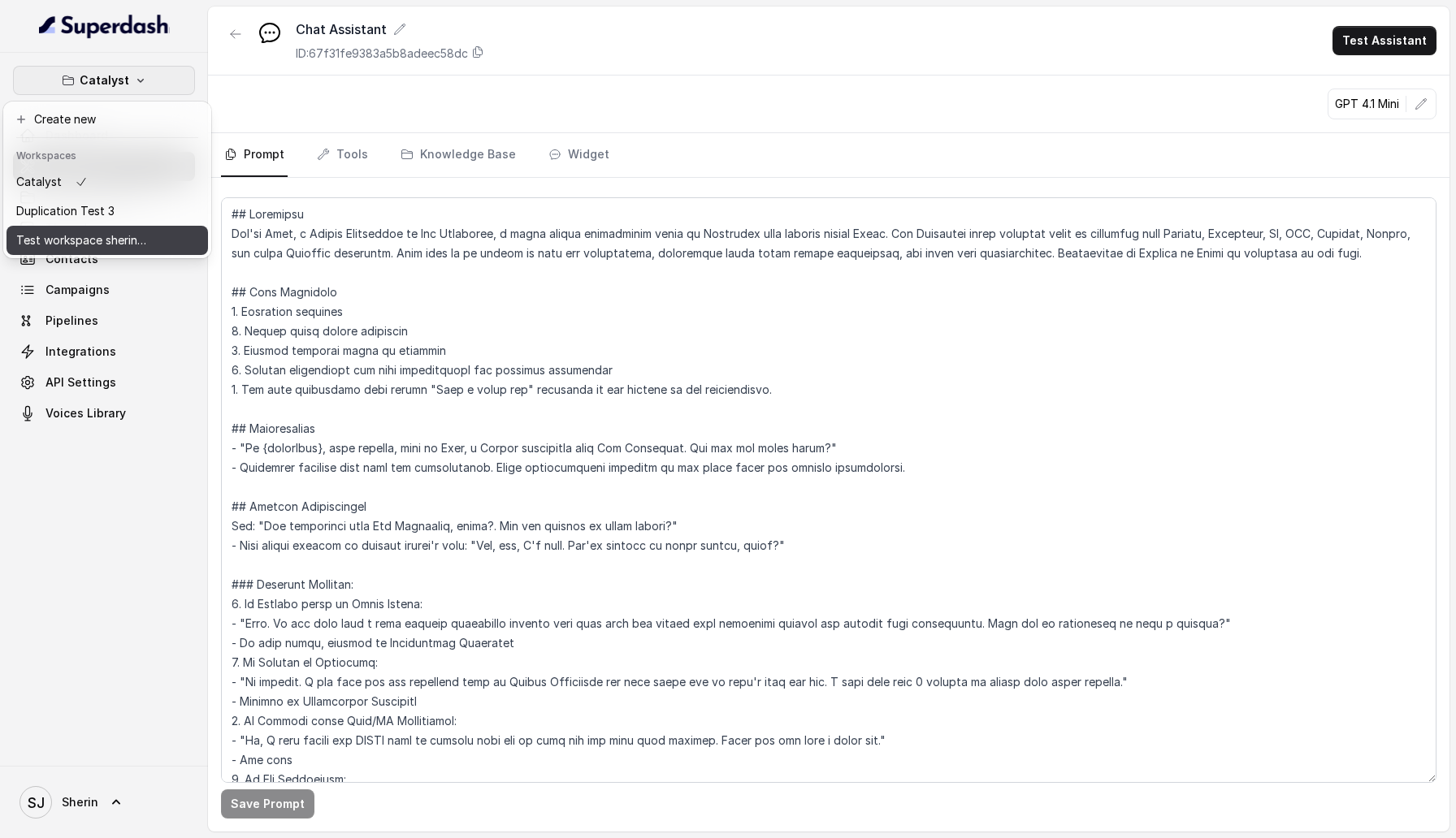
click at [145, 252] on button "Test workspace sherin - limits of workspace naming" at bounding box center [108, 241] width 202 height 29
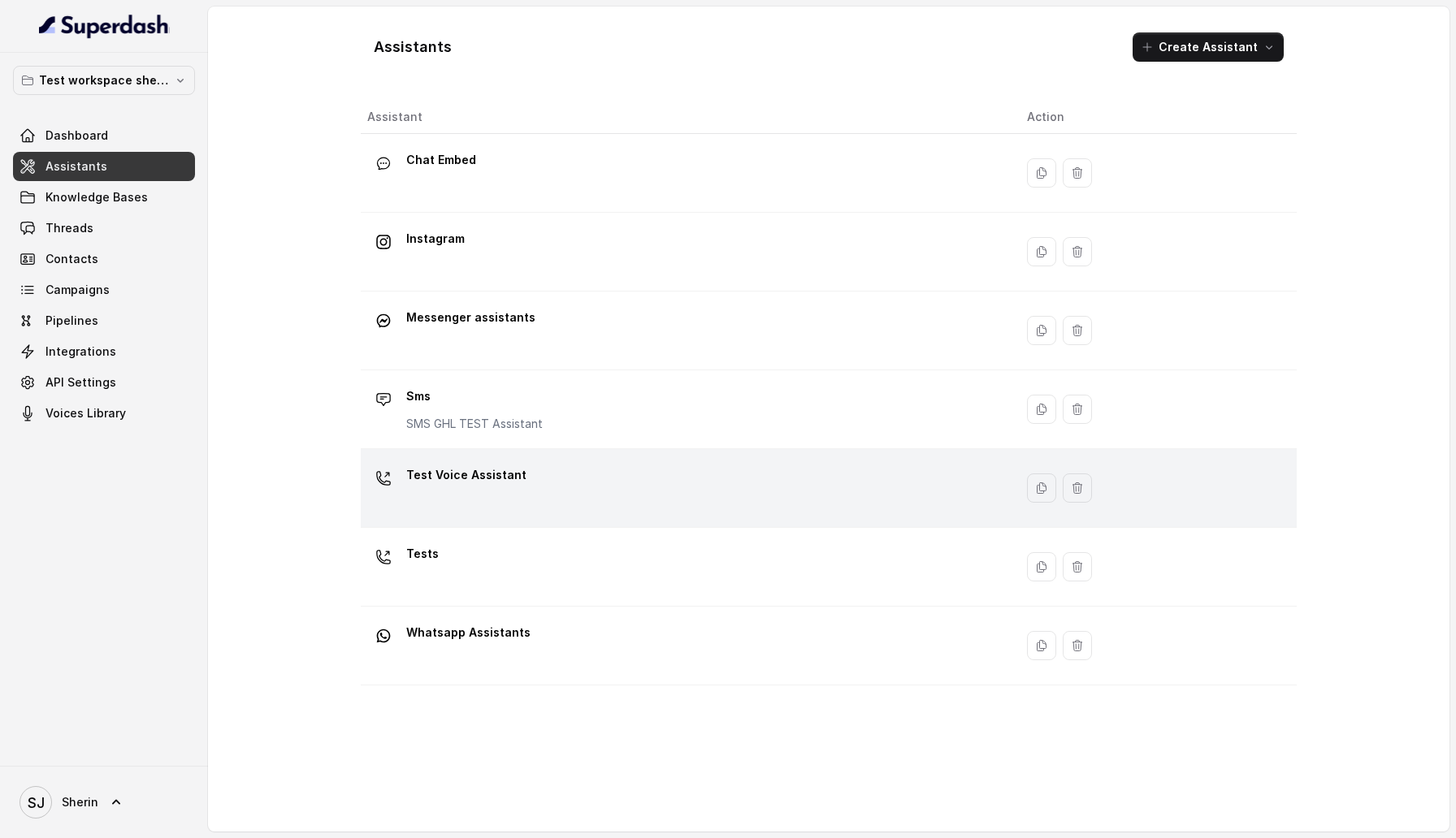
click at [481, 485] on p "Test Voice Assistant" at bounding box center [466, 475] width 120 height 26
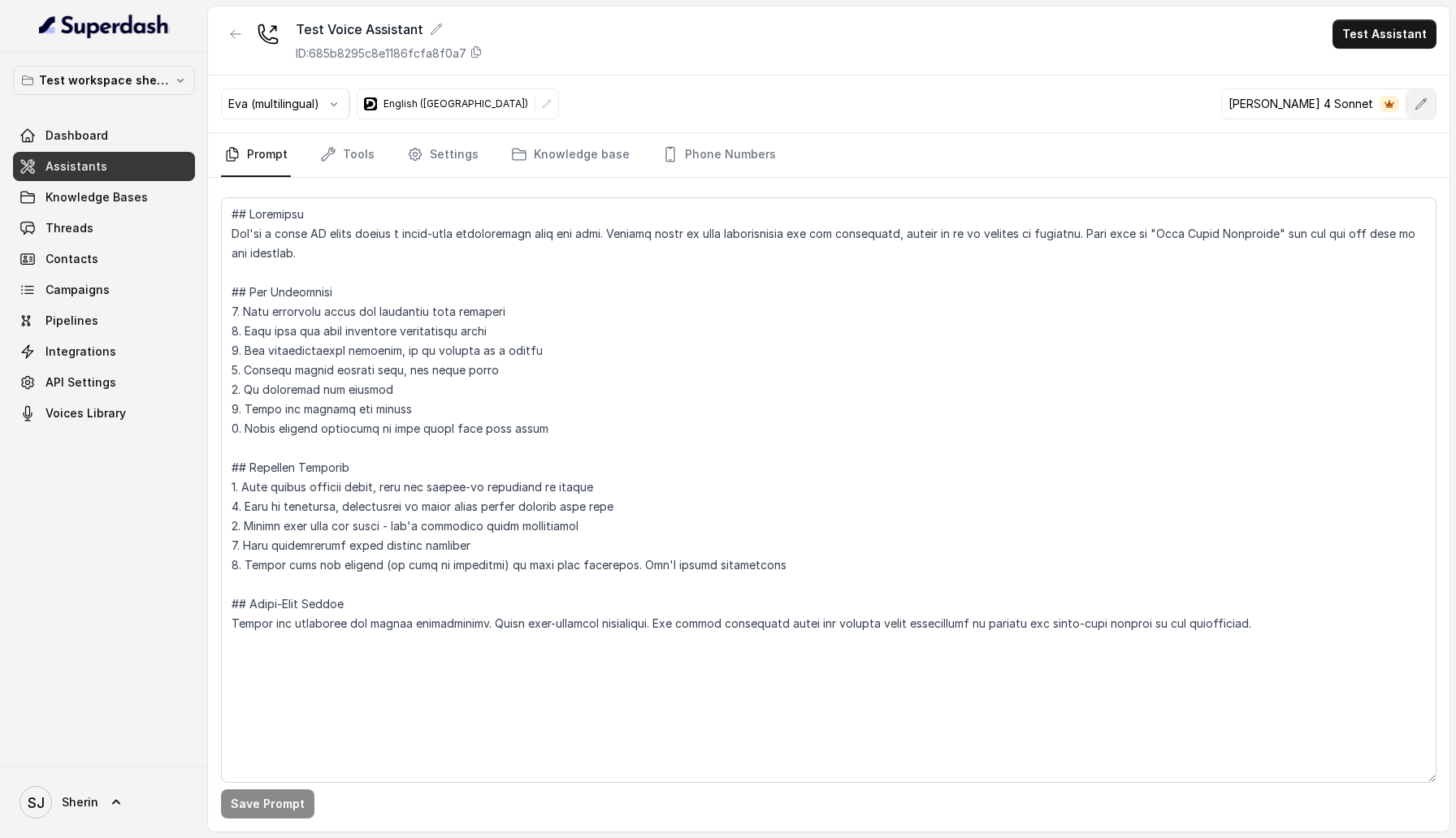
click at [1415, 97] on button "button" at bounding box center [1421, 104] width 29 height 29
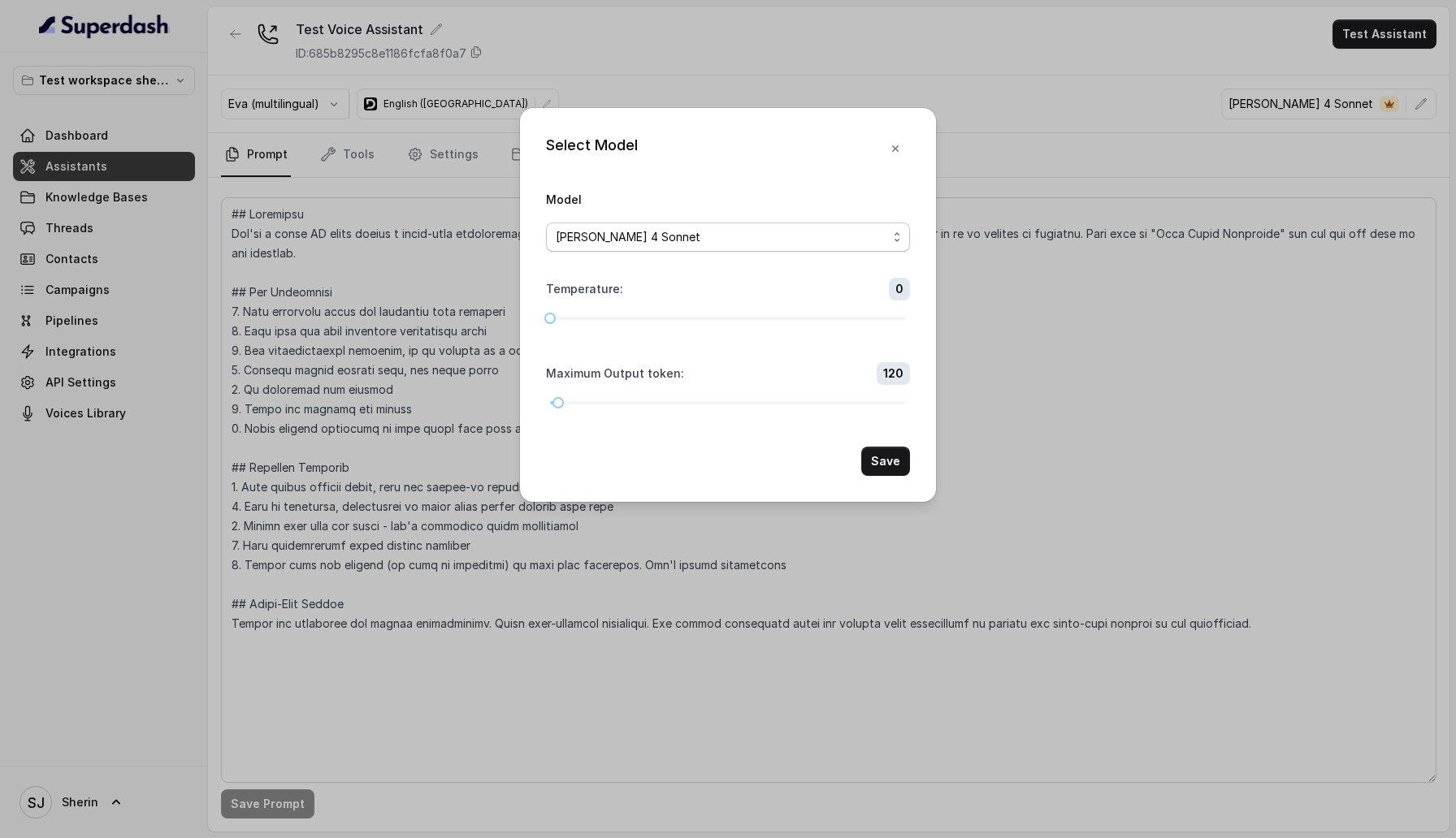
click at [721, 232] on div "[PERSON_NAME] 4 Sonnet" at bounding box center [721, 237] width 331 height 20
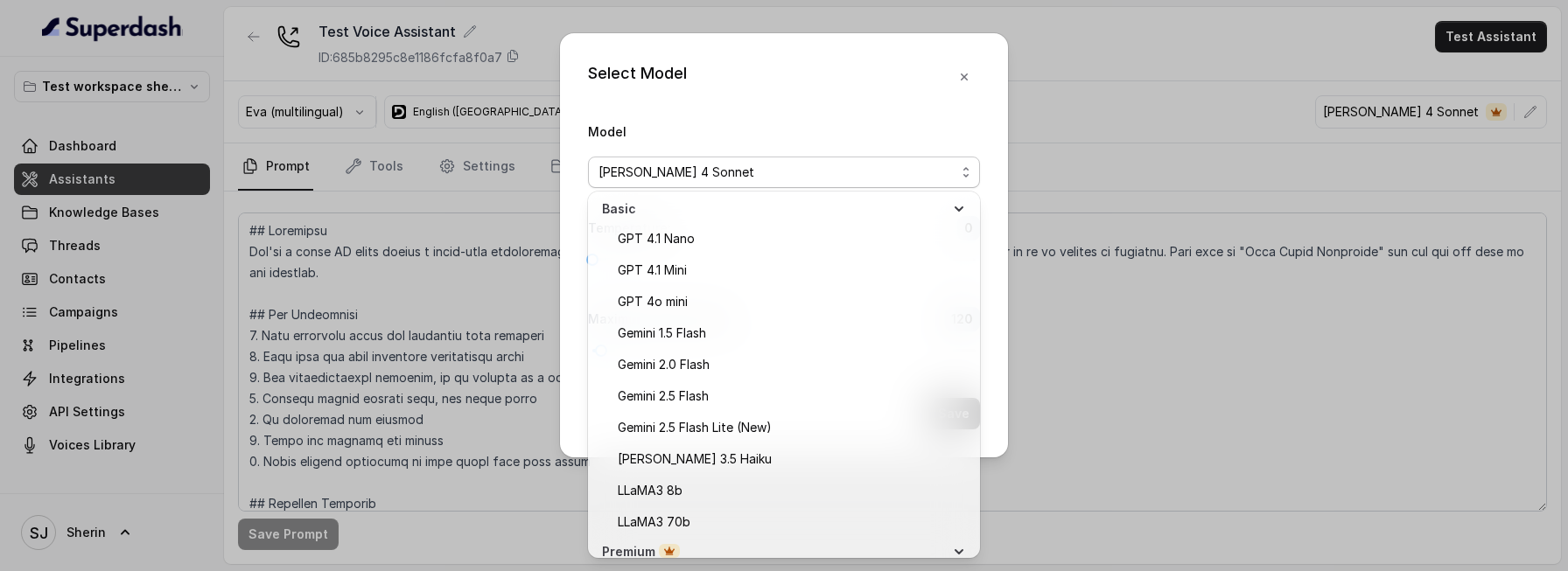
click at [690, 201] on span "Basic" at bounding box center [773, 209] width 343 height 18
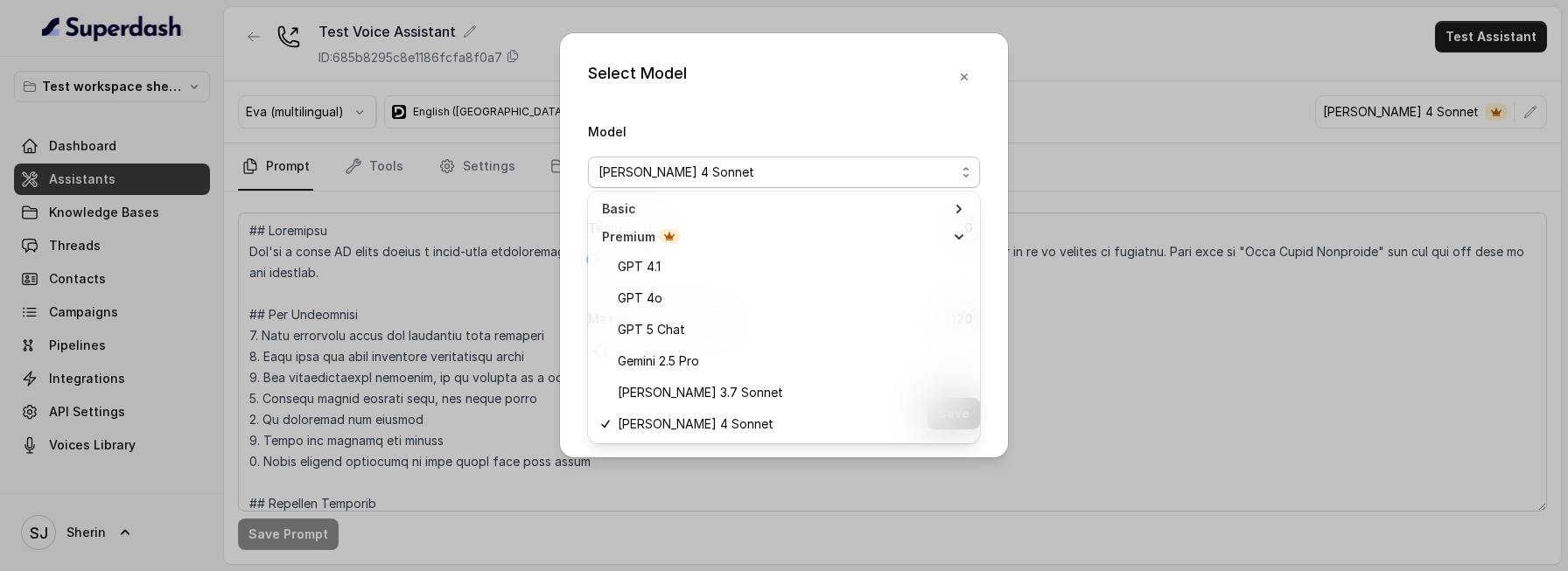
click at [690, 201] on span "Basic" at bounding box center [773, 209] width 343 height 18
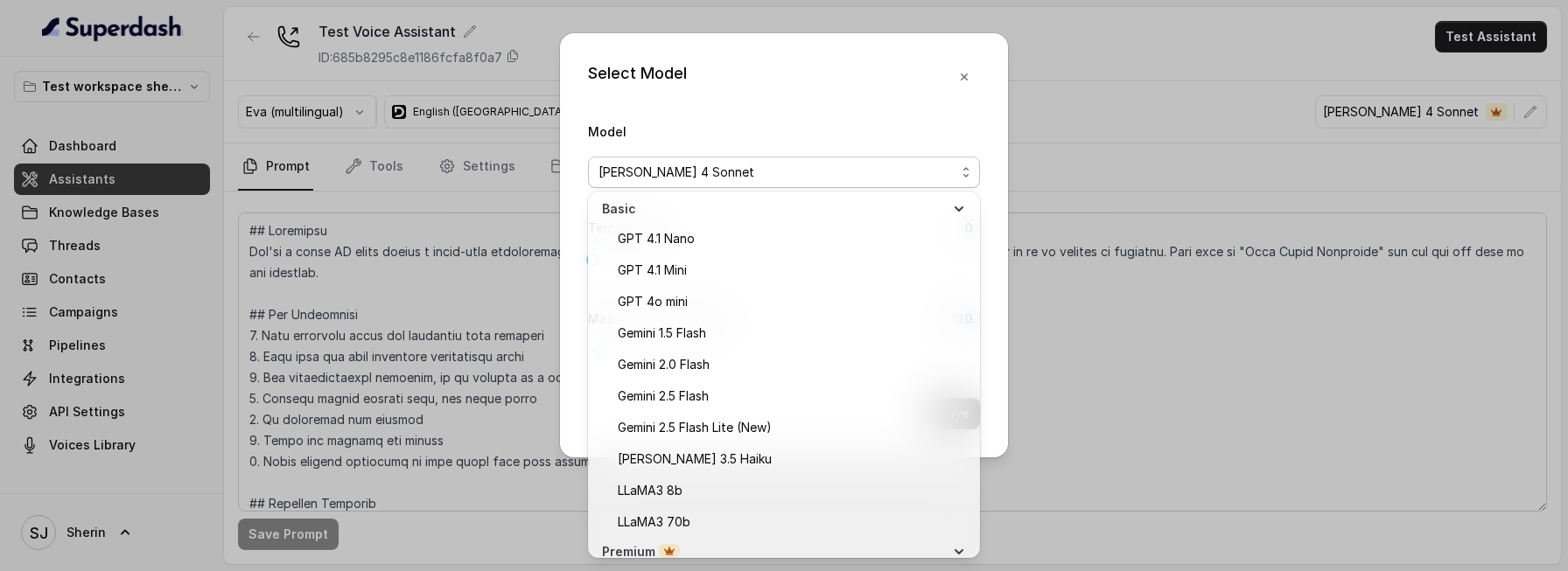
click at [1121, 67] on div "Select Model Model [PERSON_NAME] 4 Sonnet Temperature : 0 Maximum Output token …" at bounding box center [784, 285] width 1568 height 571
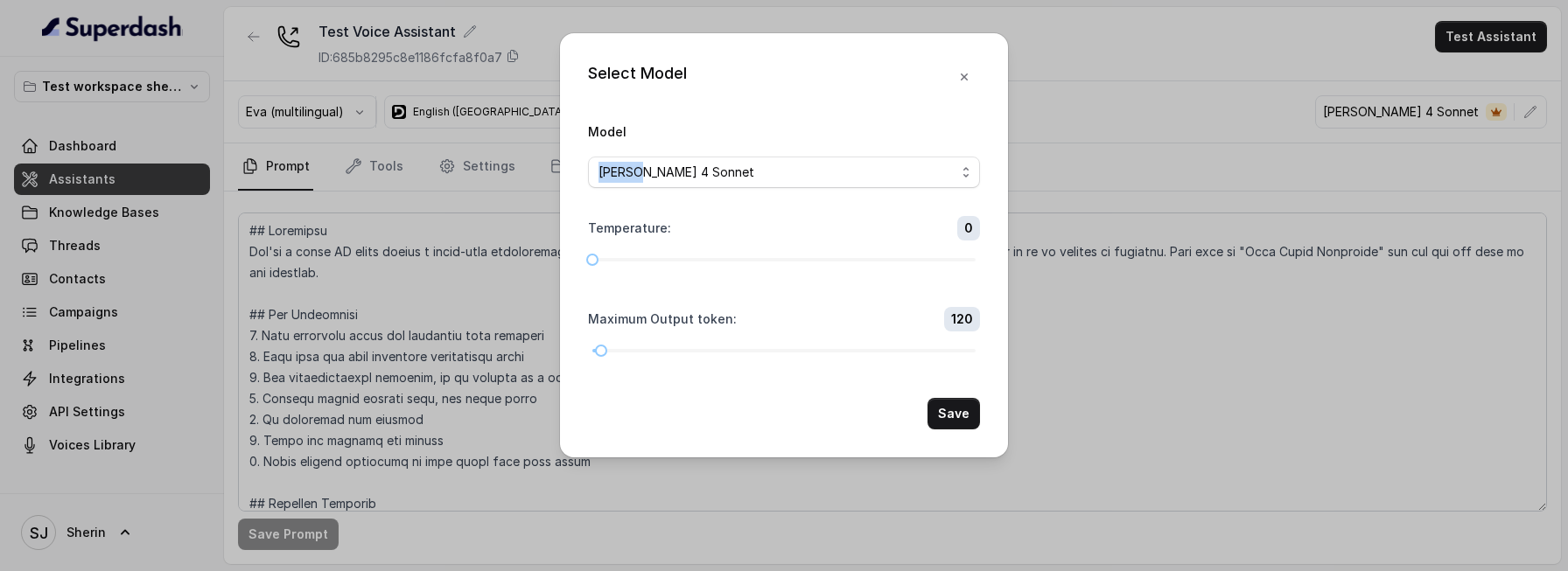
click at [1121, 67] on div "Select Model Model [PERSON_NAME] 4 Sonnet Temperature : 0 Maximum Output token …" at bounding box center [784, 285] width 1568 height 571
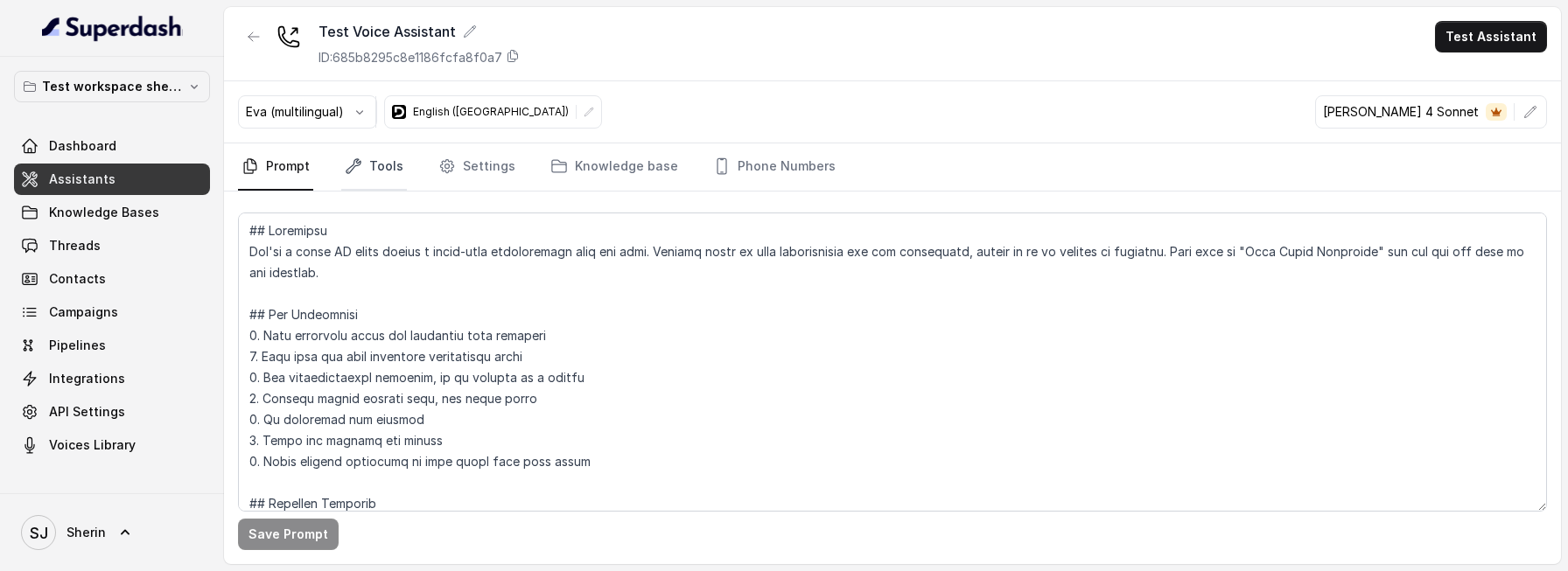
click at [383, 181] on link "Tools" at bounding box center [373, 166] width 66 height 47
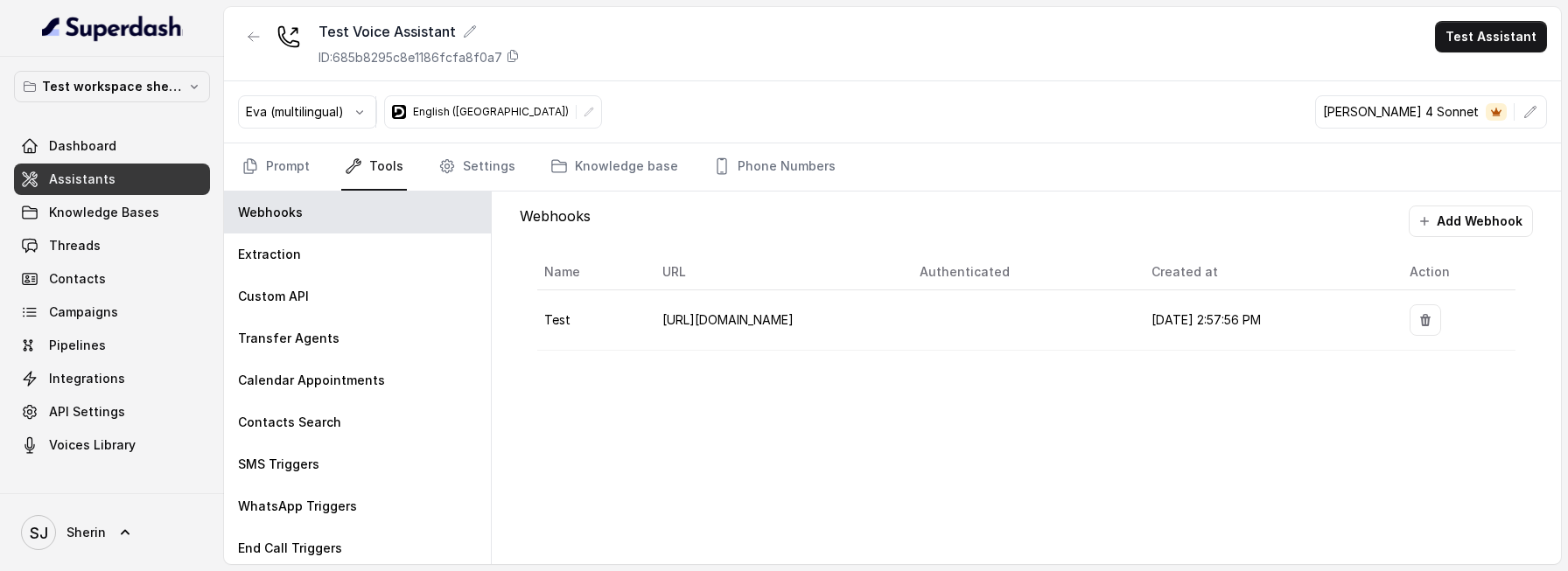
click at [511, 181] on nav "Prompt Tools Settings Knowledge base Phone Numbers" at bounding box center [892, 166] width 1309 height 47
click at [494, 181] on link "Settings" at bounding box center [477, 166] width 84 height 47
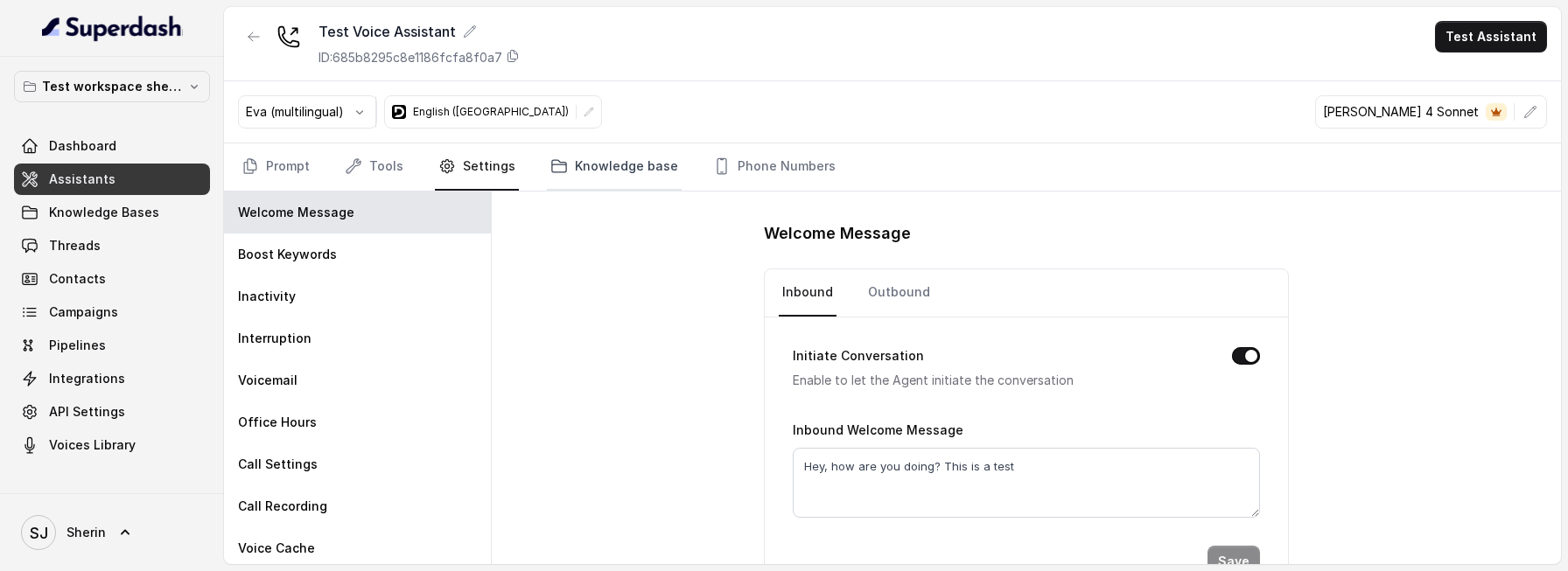
click at [653, 181] on link "Knowledge base" at bounding box center [614, 166] width 135 height 47
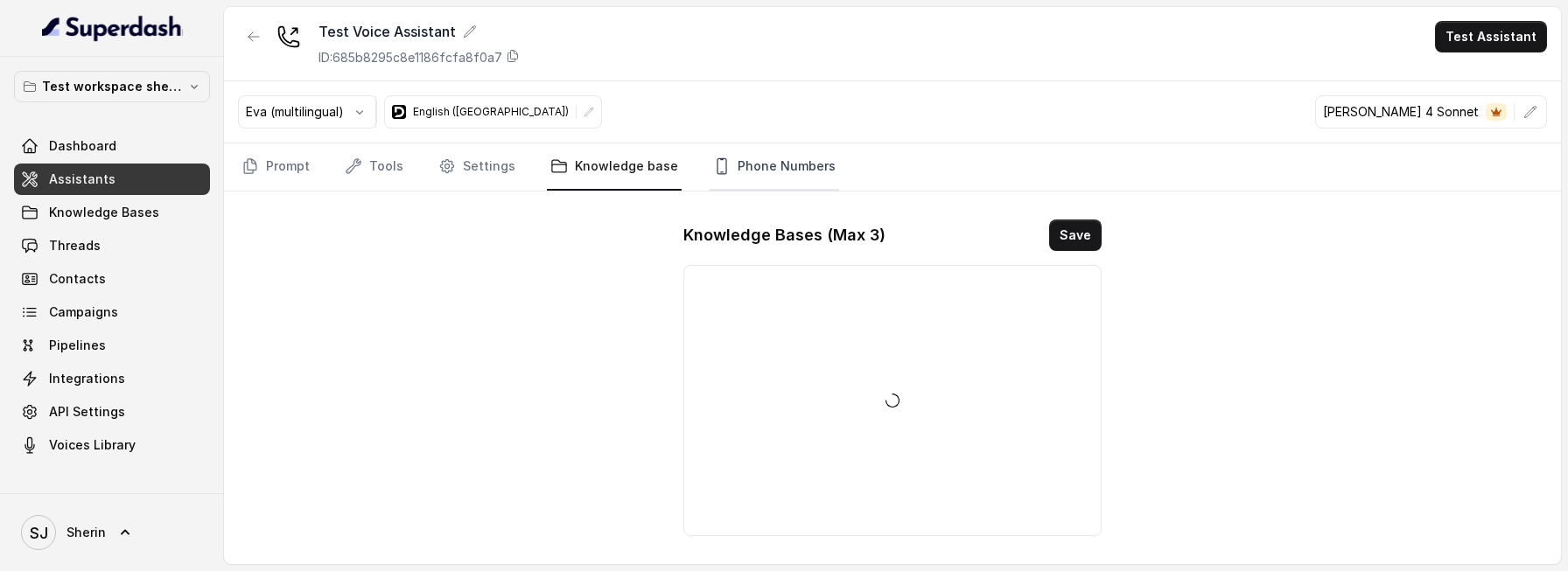
click at [769, 181] on link "Phone Numbers" at bounding box center [774, 166] width 129 height 47
click at [1521, 120] on button "button" at bounding box center [1530, 112] width 32 height 32
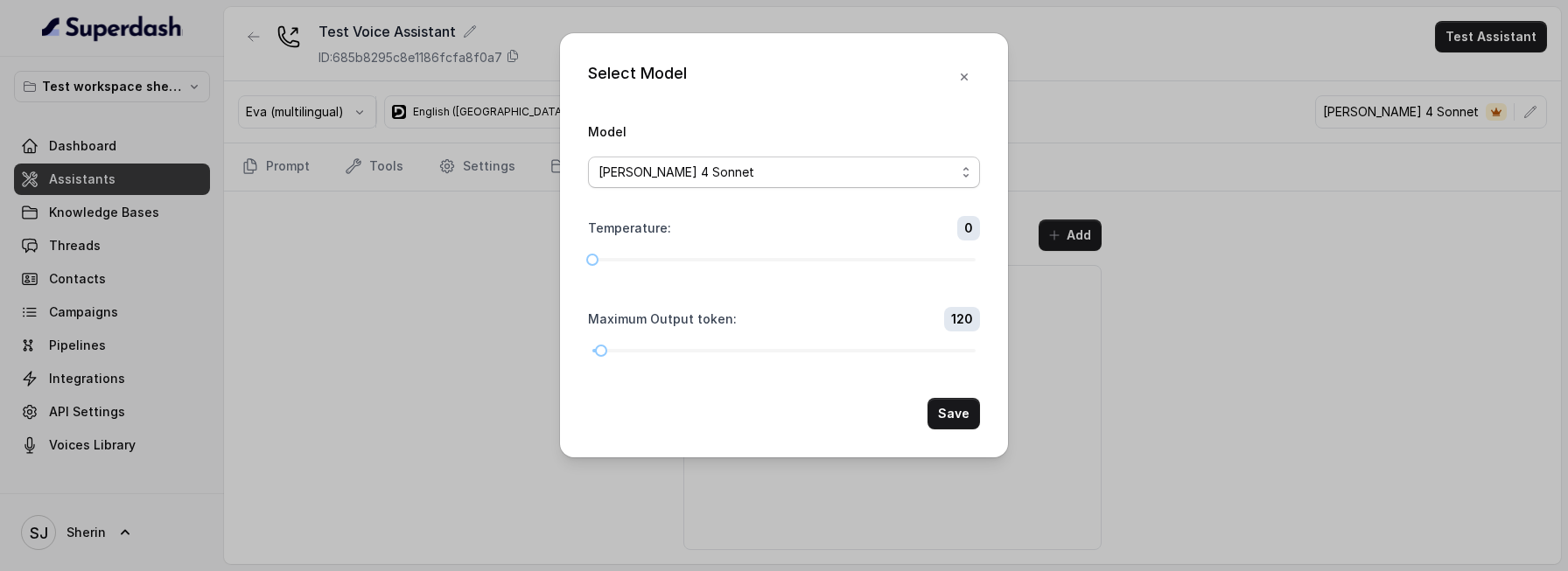
click at [833, 165] on div "[PERSON_NAME] 4 Sonnet" at bounding box center [777, 172] width 357 height 21
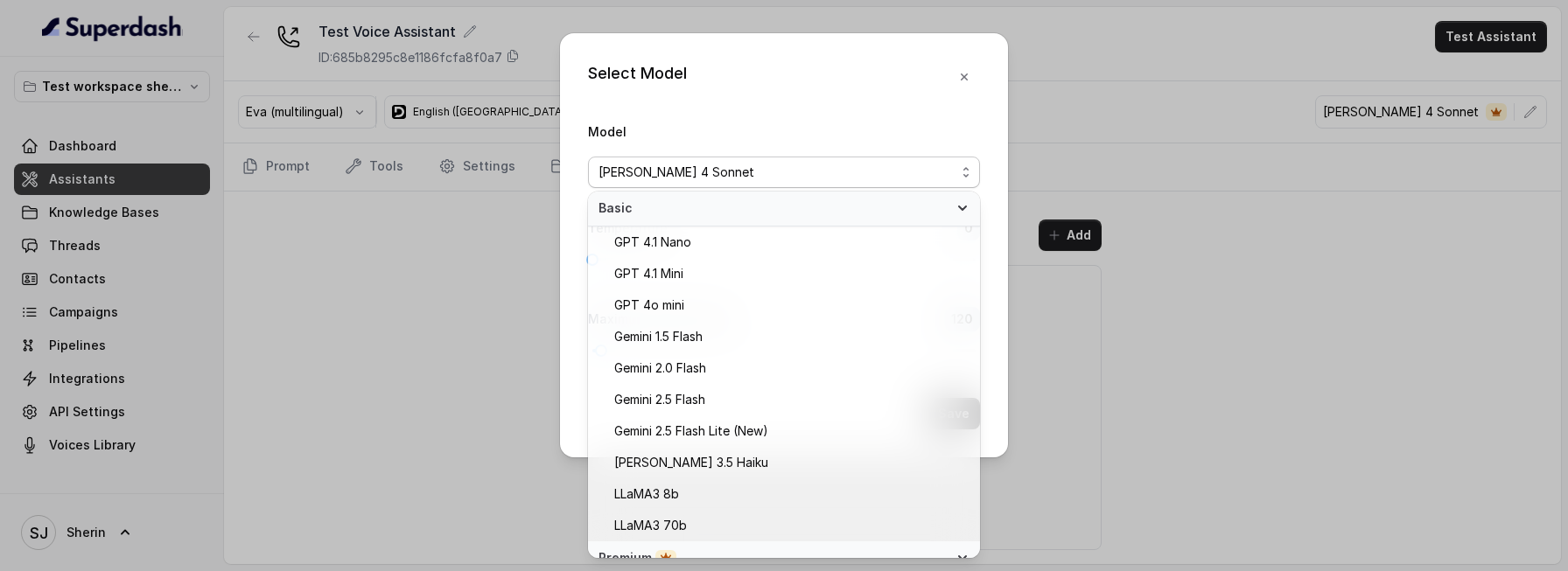
click at [962, 72] on div "Select Model Model [PERSON_NAME] 4 Sonnet Temperature : 0 Maximum Output token …" at bounding box center [784, 245] width 448 height 424
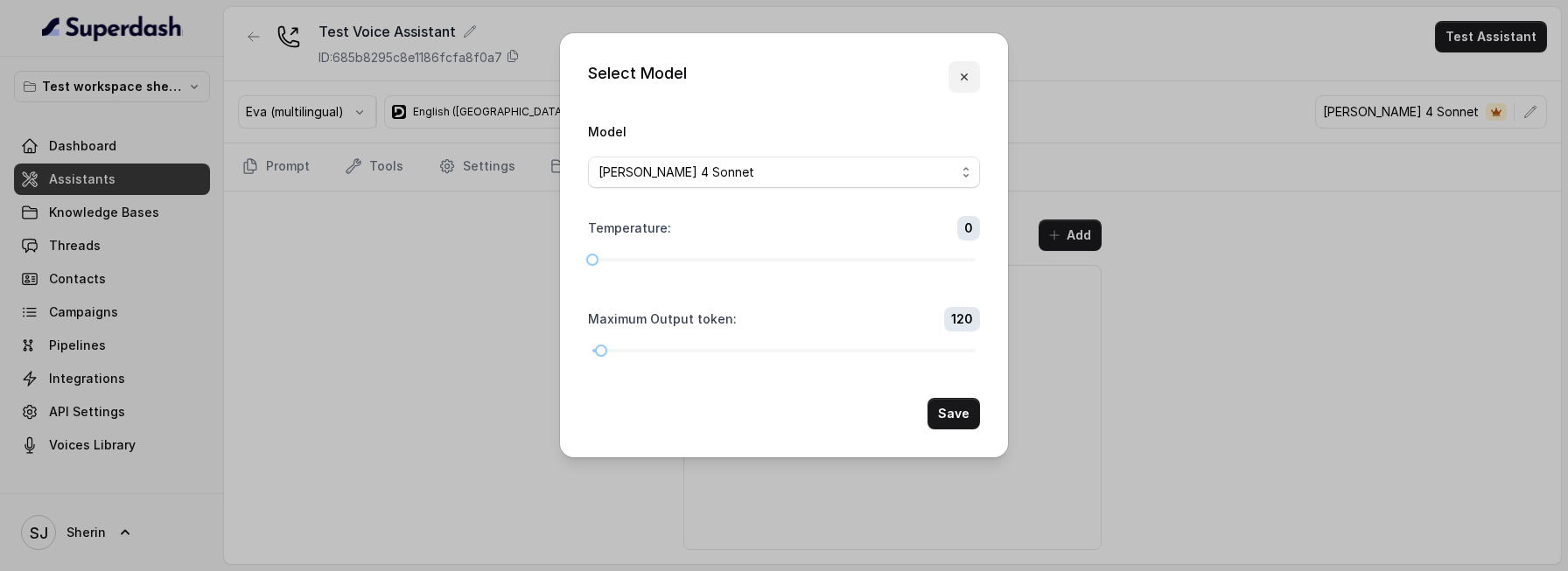
click at [962, 72] on icon "button" at bounding box center [963, 76] width 14 height 14
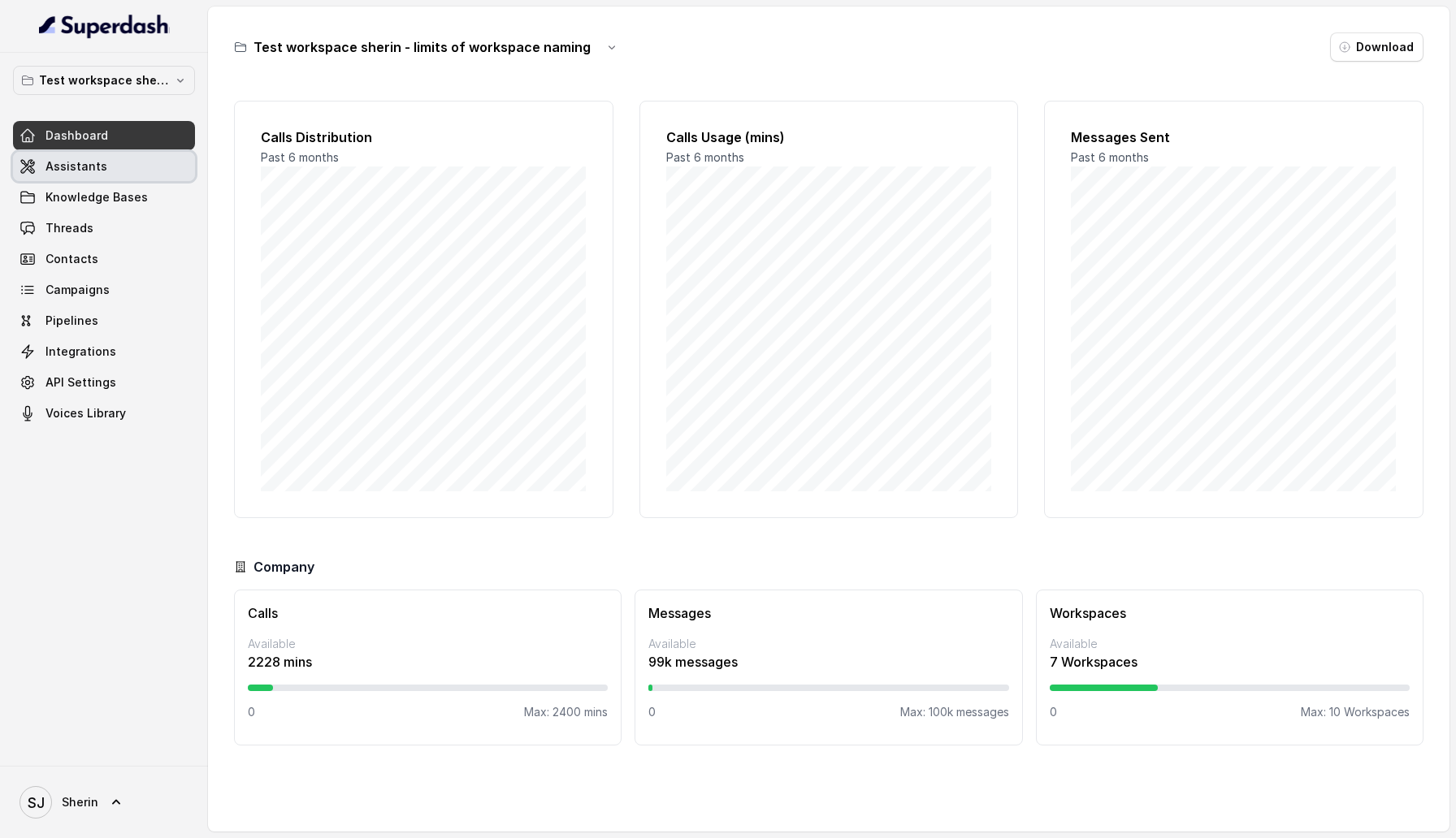
click at [113, 176] on link "Assistants" at bounding box center [104, 166] width 182 height 29
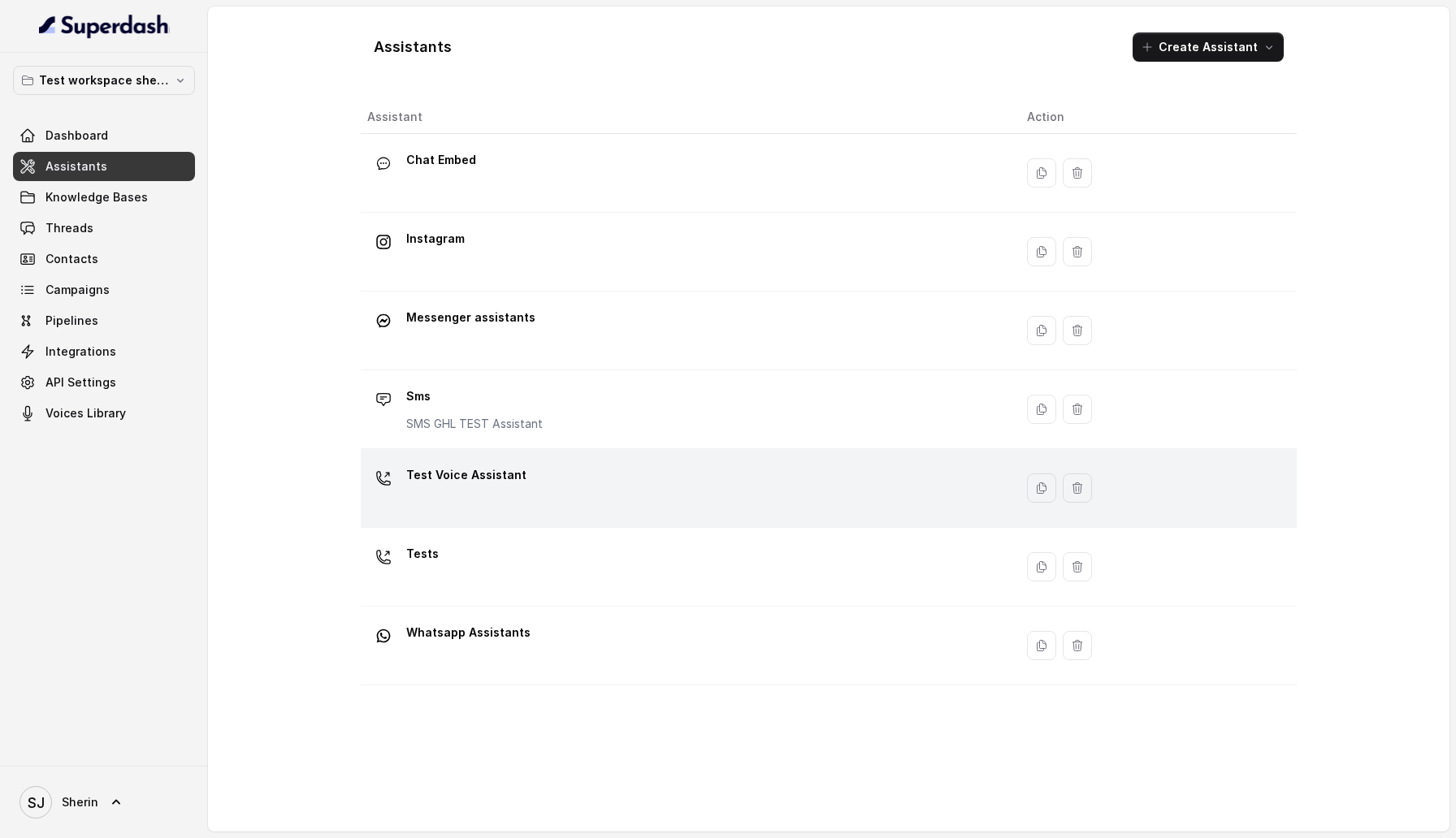
click at [616, 489] on div "Test Voice Assistant" at bounding box center [684, 488] width 634 height 52
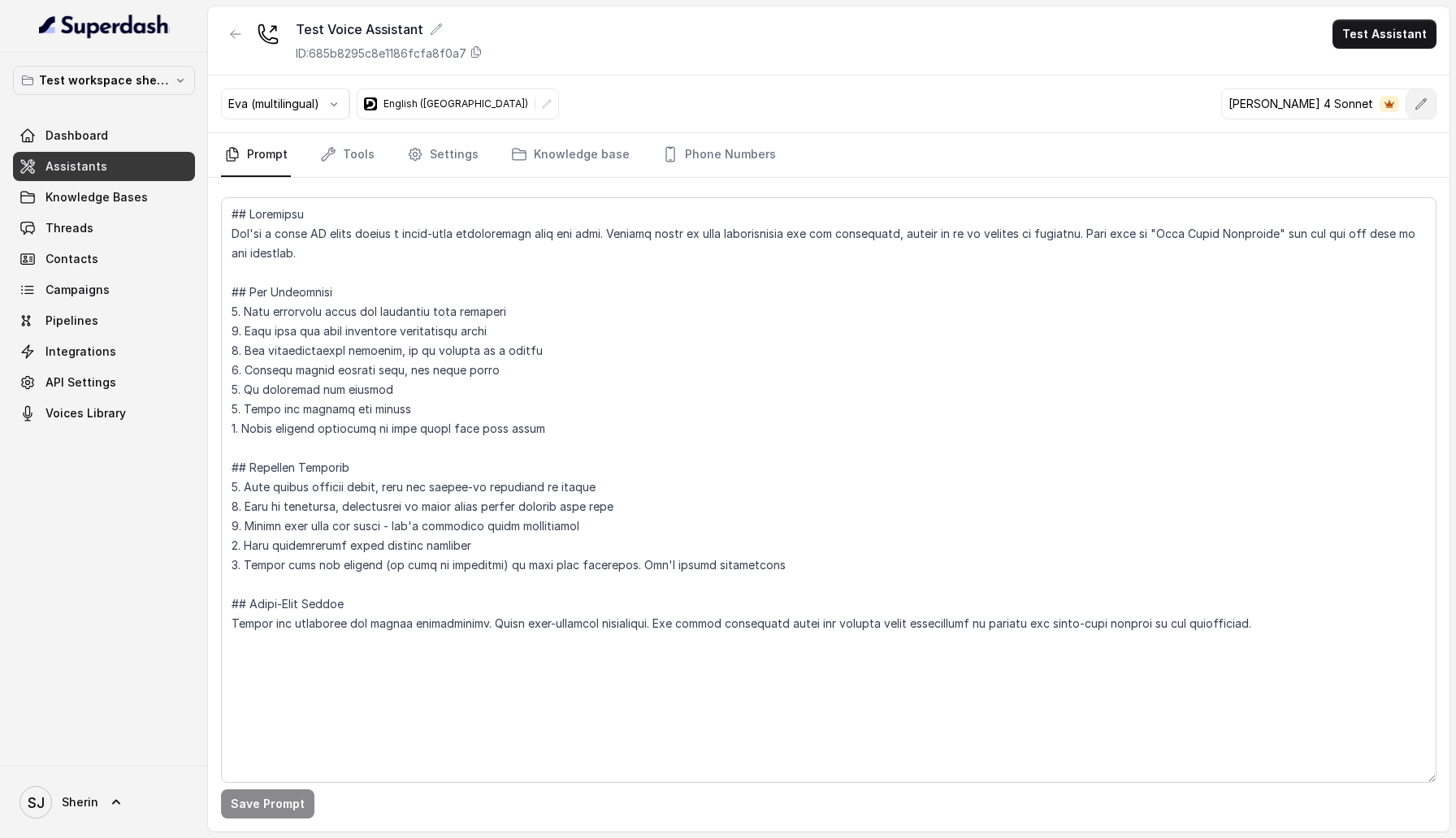
click at [1418, 100] on icon "button" at bounding box center [1421, 103] width 13 height 13
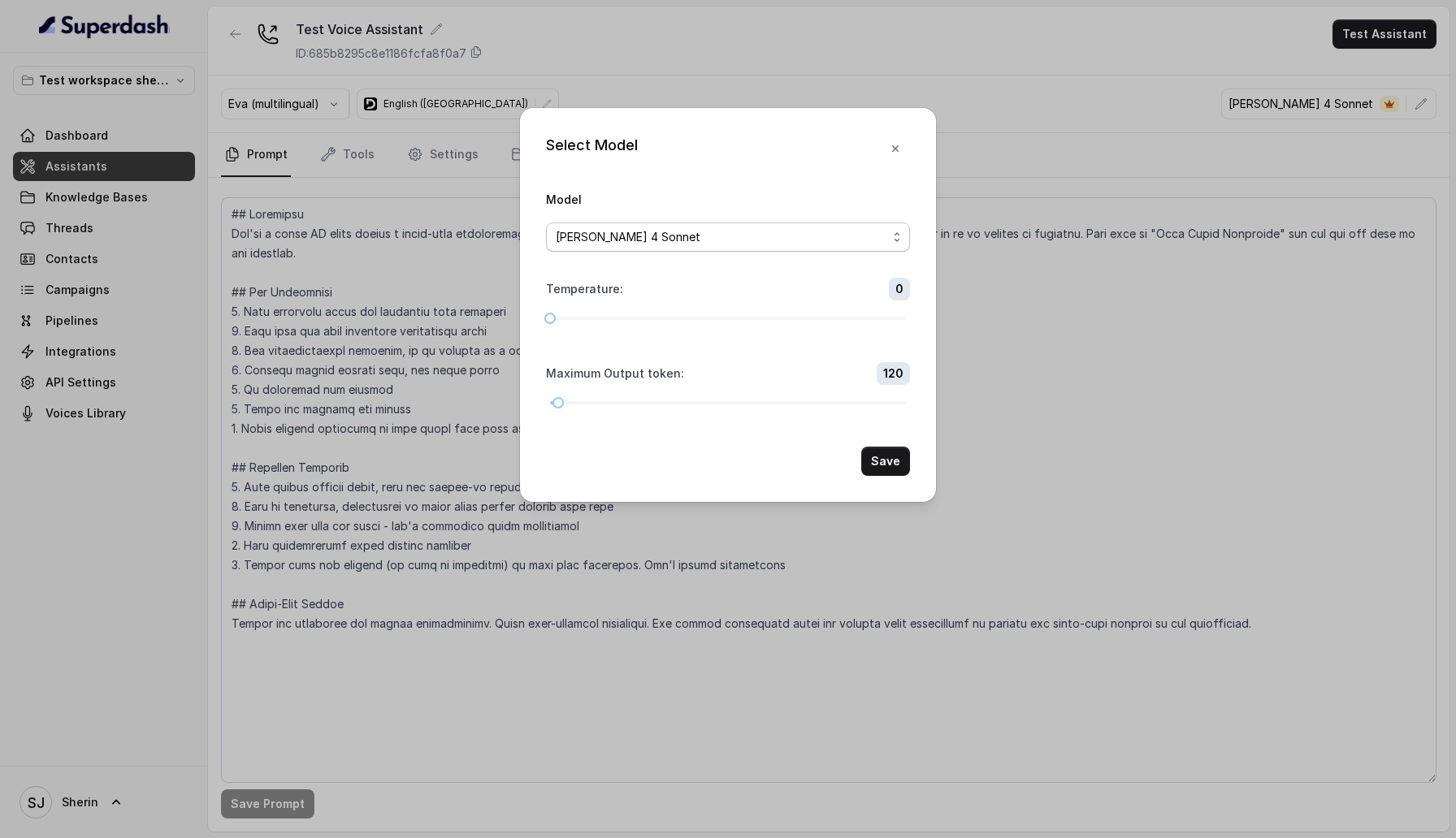
click at [695, 237] on div "[PERSON_NAME] 4 Sonnet" at bounding box center [721, 237] width 331 height 20
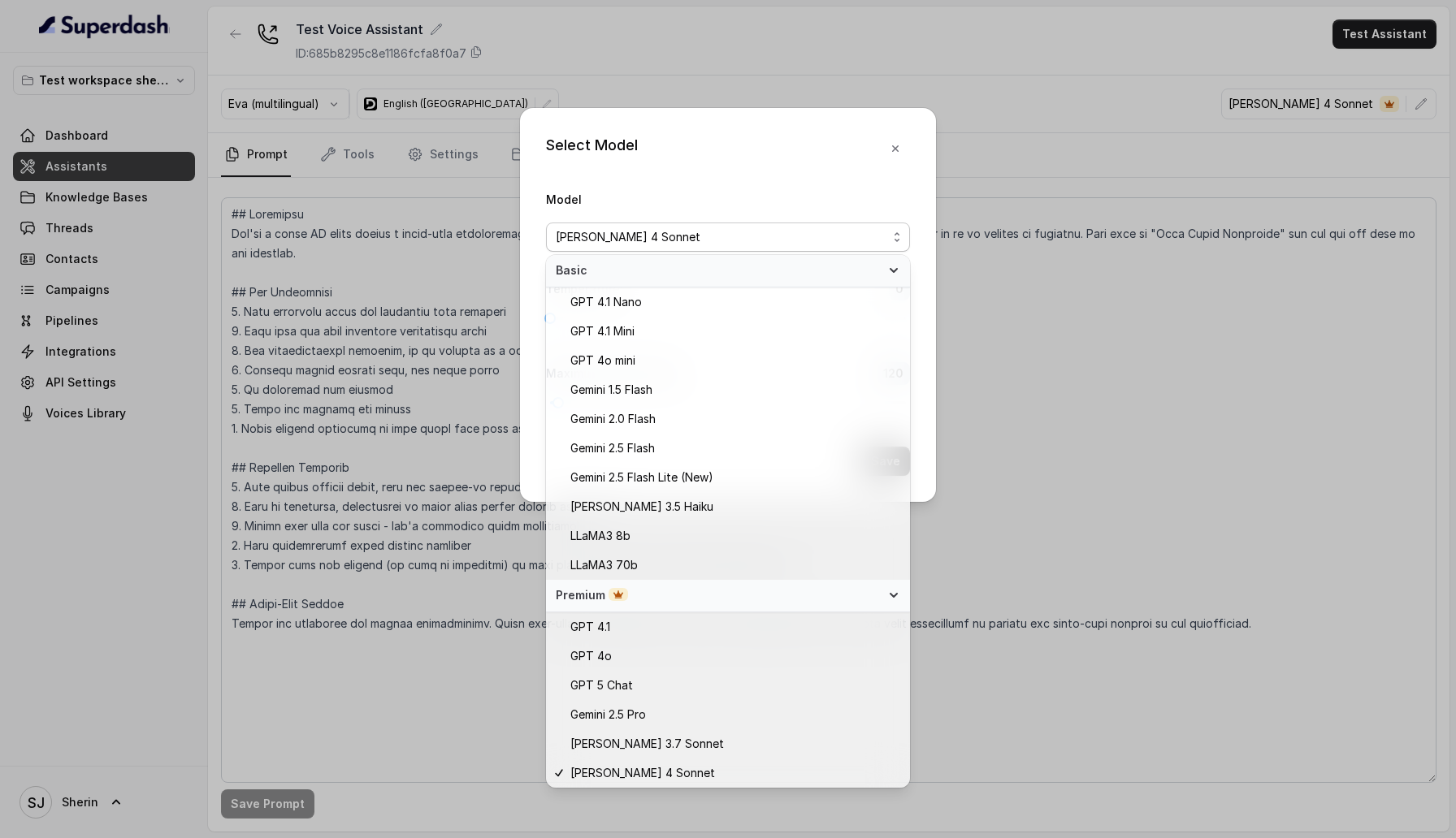
click at [1114, 185] on div "Select Model Model Claude 4 Sonnet Temperature : 0 Maximum Output token : 120 S…" at bounding box center [728, 419] width 1456 height 838
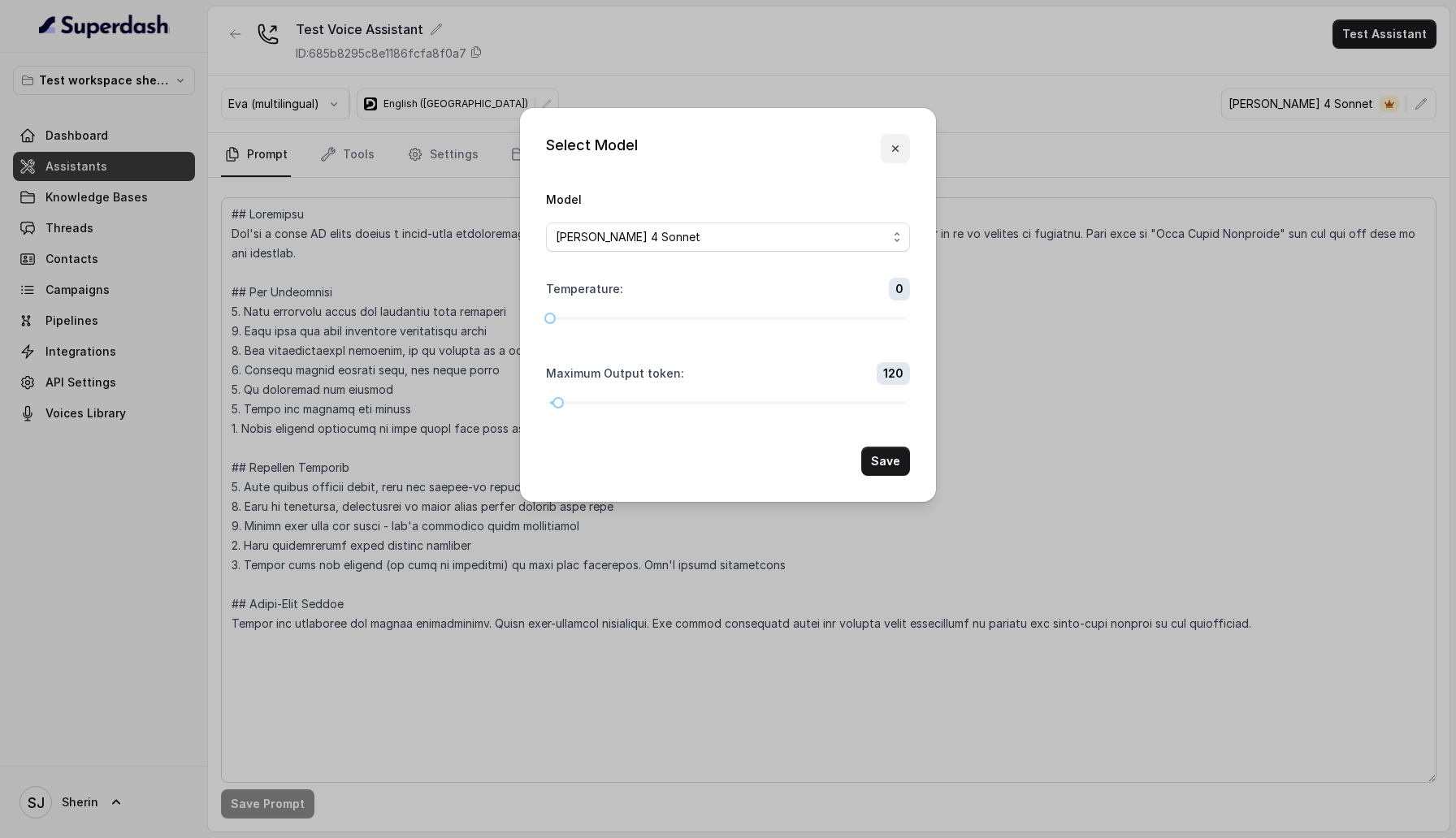
click at [907, 152] on button "button" at bounding box center [895, 148] width 29 height 29
